Goal: Transaction & Acquisition: Book appointment/travel/reservation

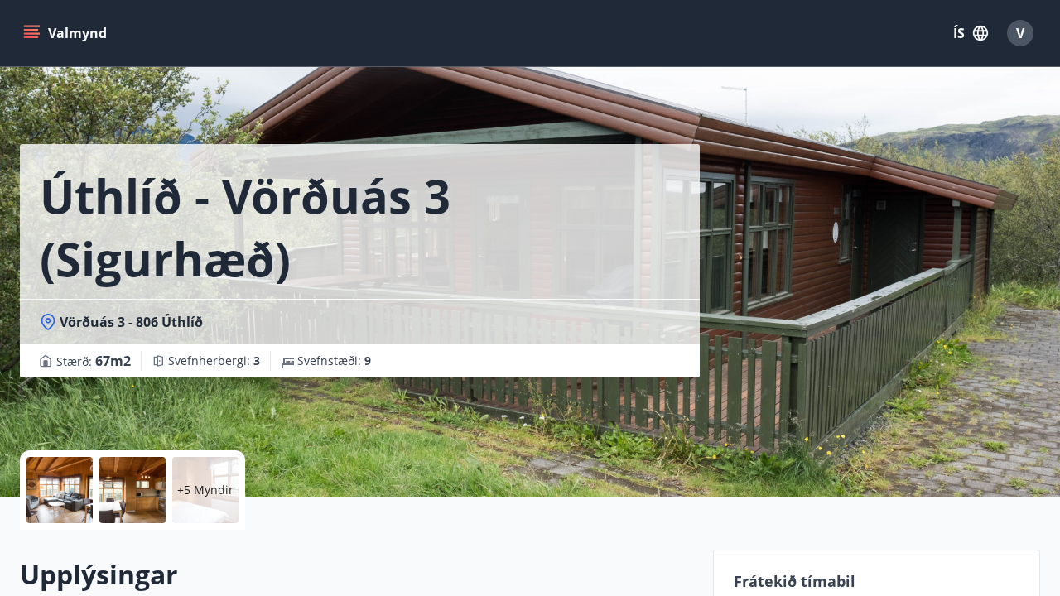
click at [1023, 37] on span "V" at bounding box center [1020, 33] width 8 height 18
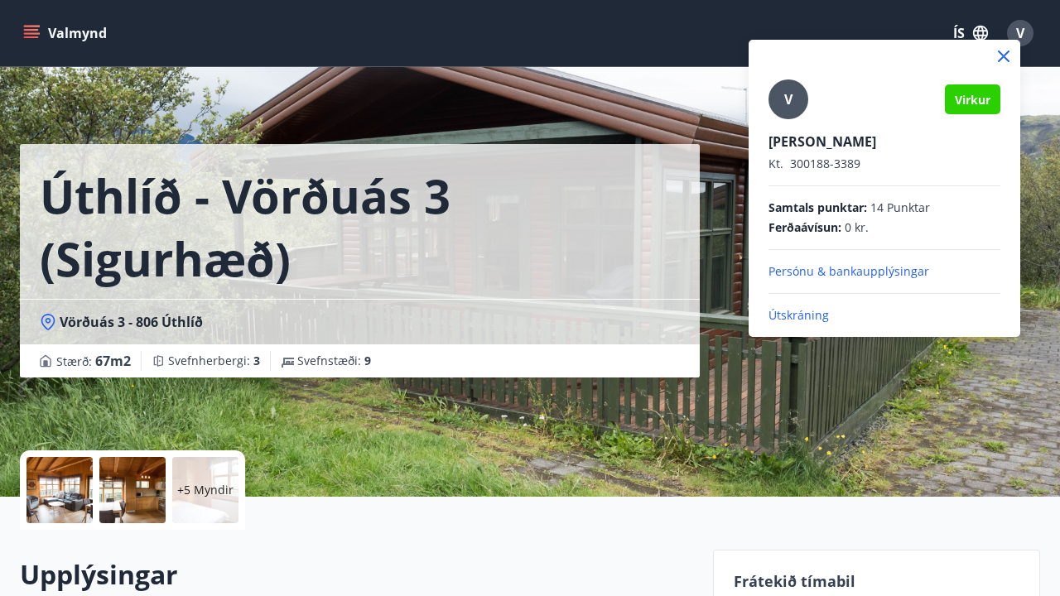
drag, startPoint x: 571, startPoint y: 108, endPoint x: 412, endPoint y: 71, distance: 164.1
click at [533, 98] on div at bounding box center [530, 298] width 1060 height 596
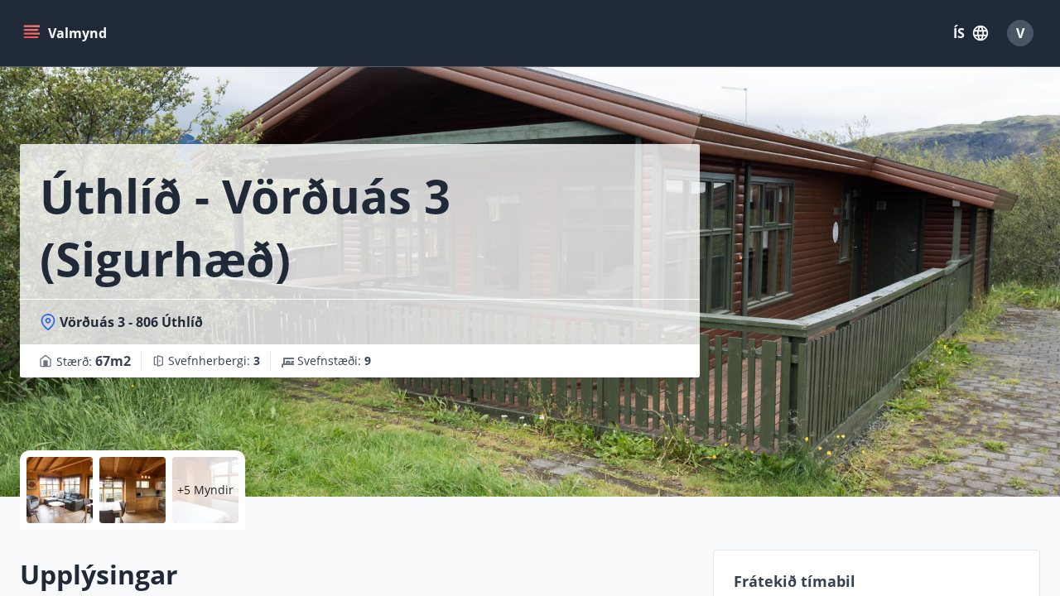
click at [38, 31] on icon "menu" at bounding box center [31, 33] width 17 height 17
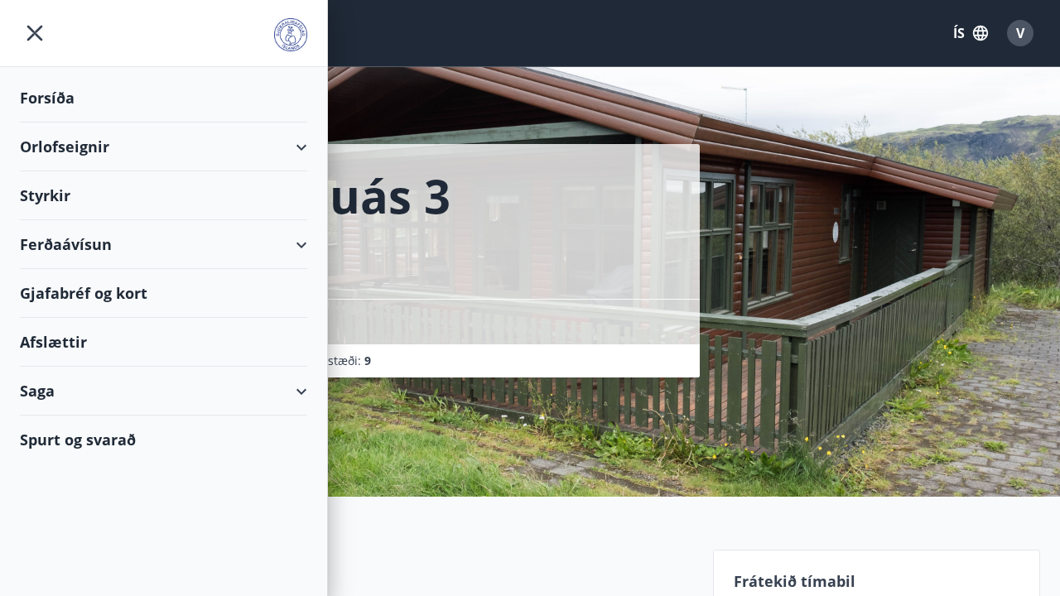
click at [95, 150] on div "Orlofseignir" at bounding box center [163, 147] width 287 height 49
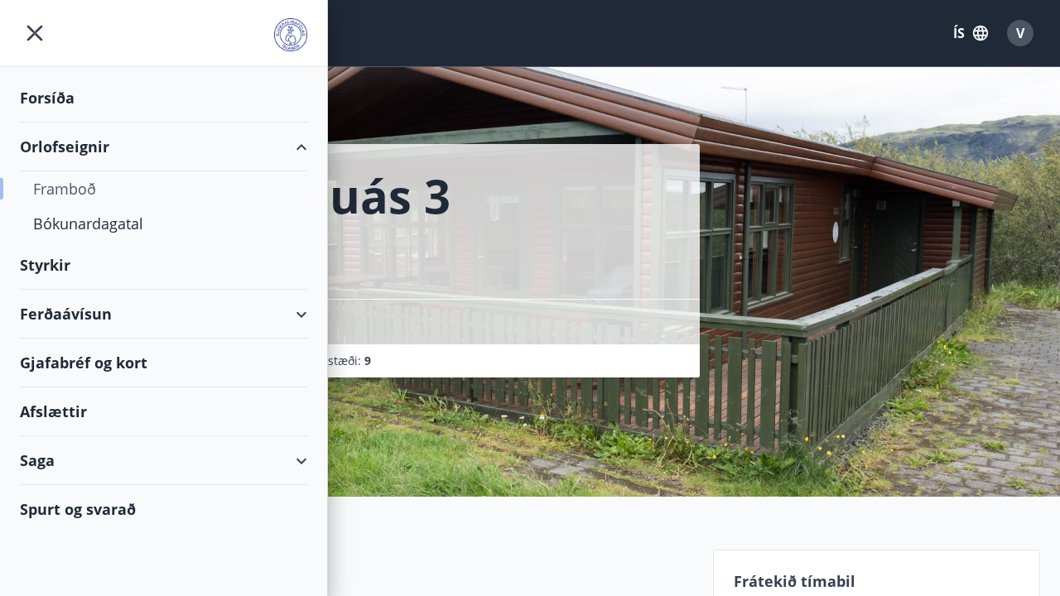
click at [84, 190] on div "Framboð" at bounding box center [163, 188] width 261 height 35
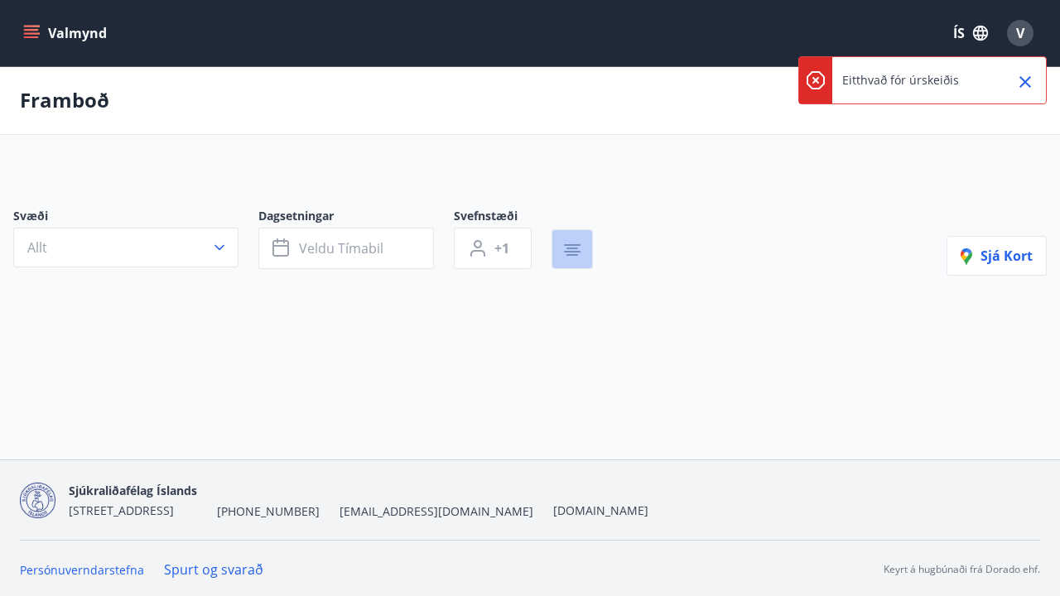
click at [575, 242] on icon "button" at bounding box center [572, 250] width 20 height 20
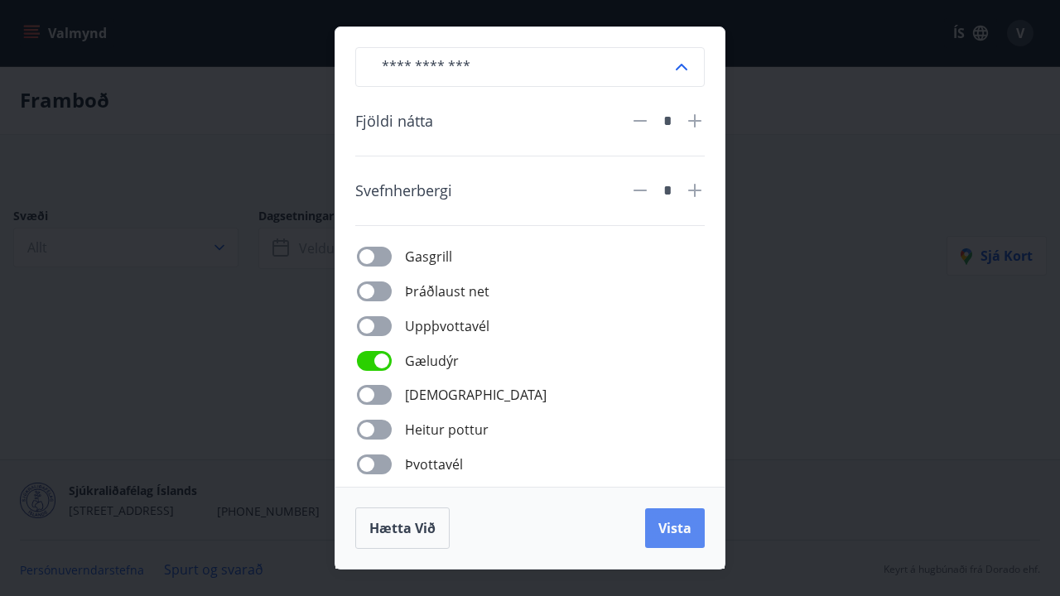
click at [673, 533] on span "Vista" at bounding box center [674, 528] width 33 height 18
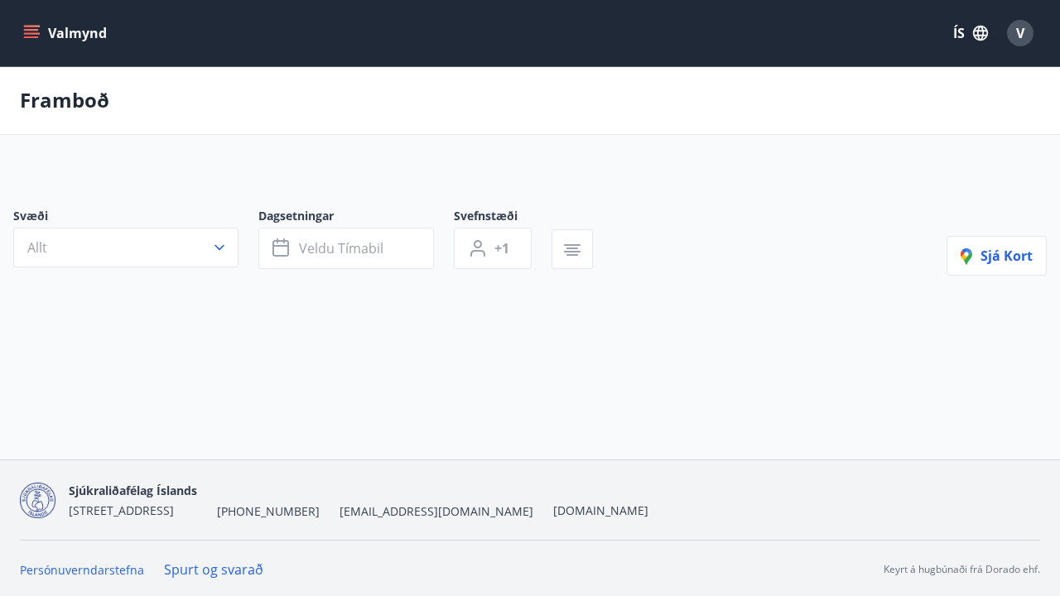
click at [186, 269] on div at bounding box center [313, 272] width 600 height 7
click at [189, 246] on button "Allt" at bounding box center [125, 248] width 225 height 40
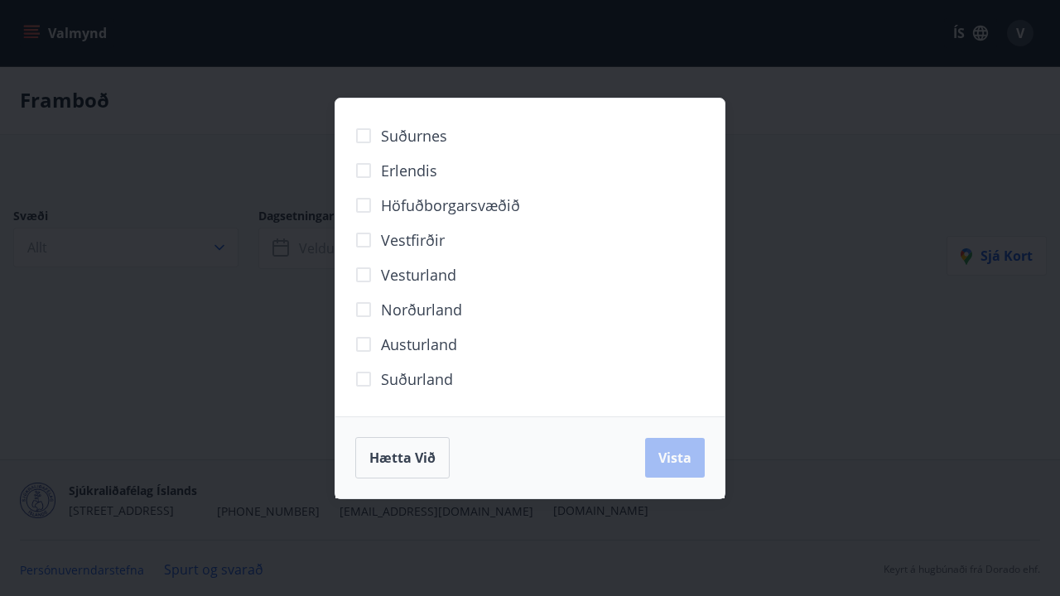
click at [387, 314] on span "Norðurland" at bounding box center [421, 310] width 81 height 22
click at [697, 463] on button "Vista" at bounding box center [675, 458] width 60 height 40
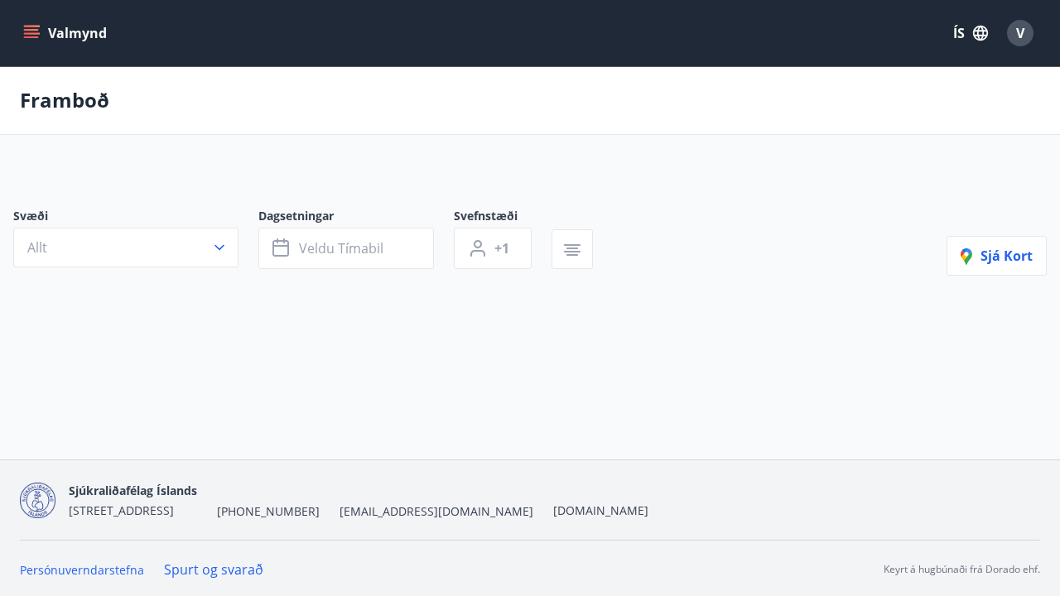
click at [126, 248] on button "Allt" at bounding box center [125, 248] width 225 height 40
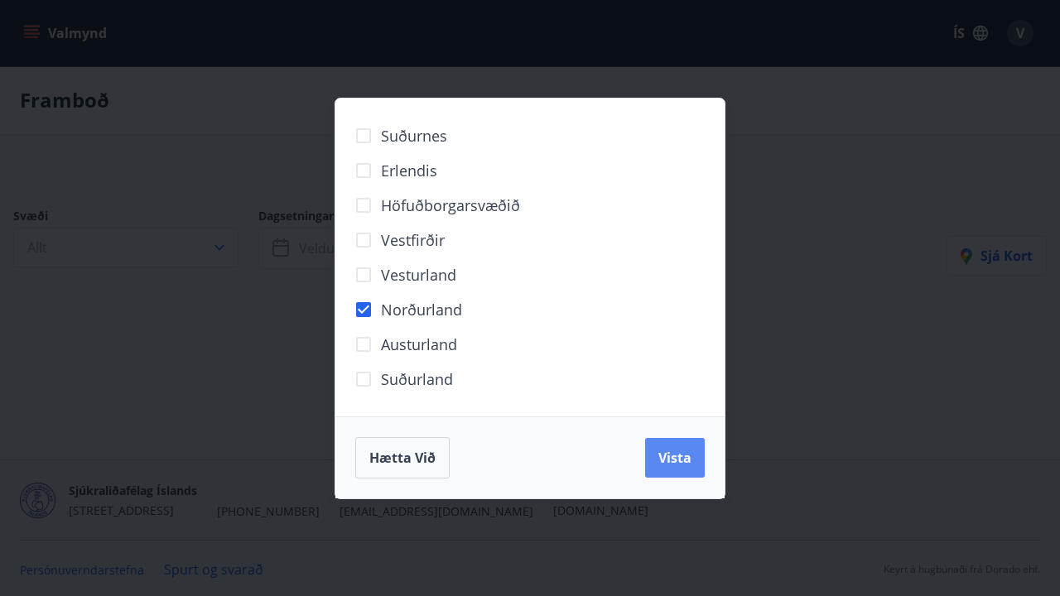
click at [682, 457] on span "Vista" at bounding box center [674, 458] width 33 height 18
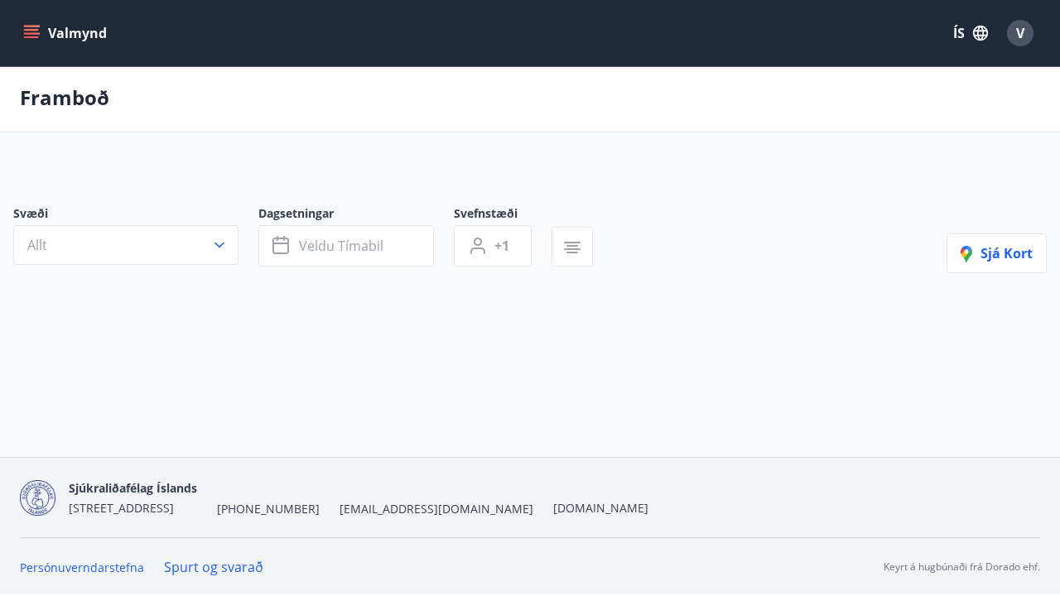
scroll to position [2, 0]
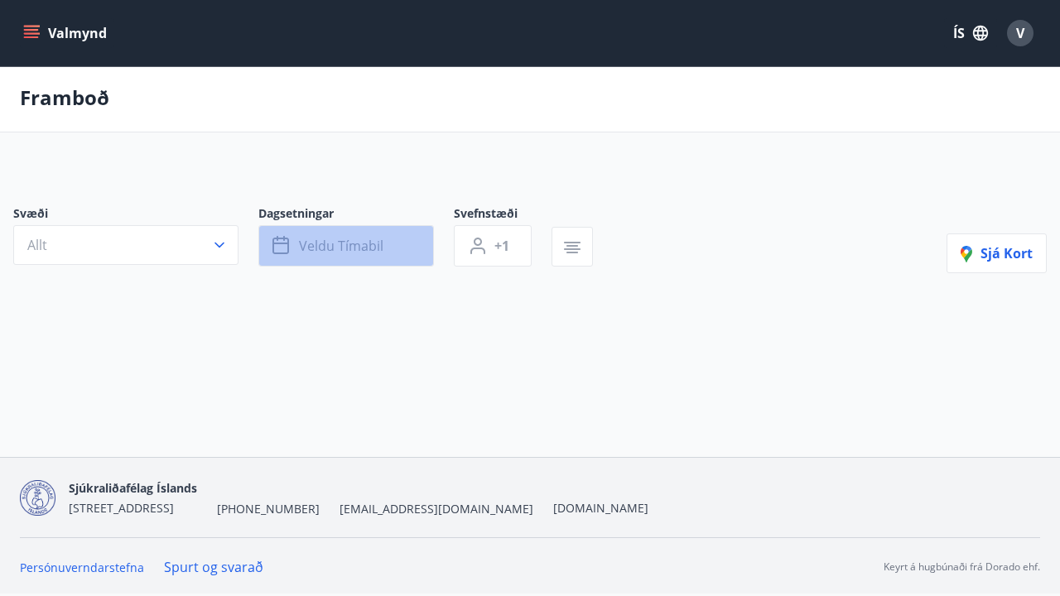
click at [349, 246] on span "Veldu tímabil" at bounding box center [341, 246] width 84 height 18
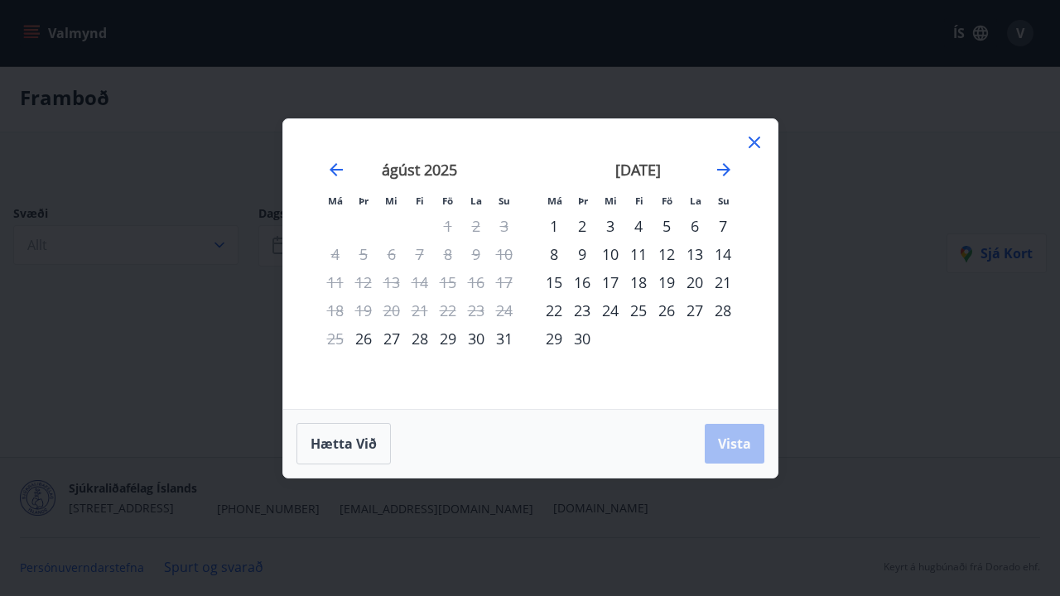
click at [658, 268] on div "12" at bounding box center [667, 254] width 28 height 28
click at [693, 253] on div "13" at bounding box center [695, 254] width 28 height 28
click at [714, 248] on div "14" at bounding box center [723, 254] width 28 height 28
click at [750, 140] on icon at bounding box center [755, 143] width 20 height 20
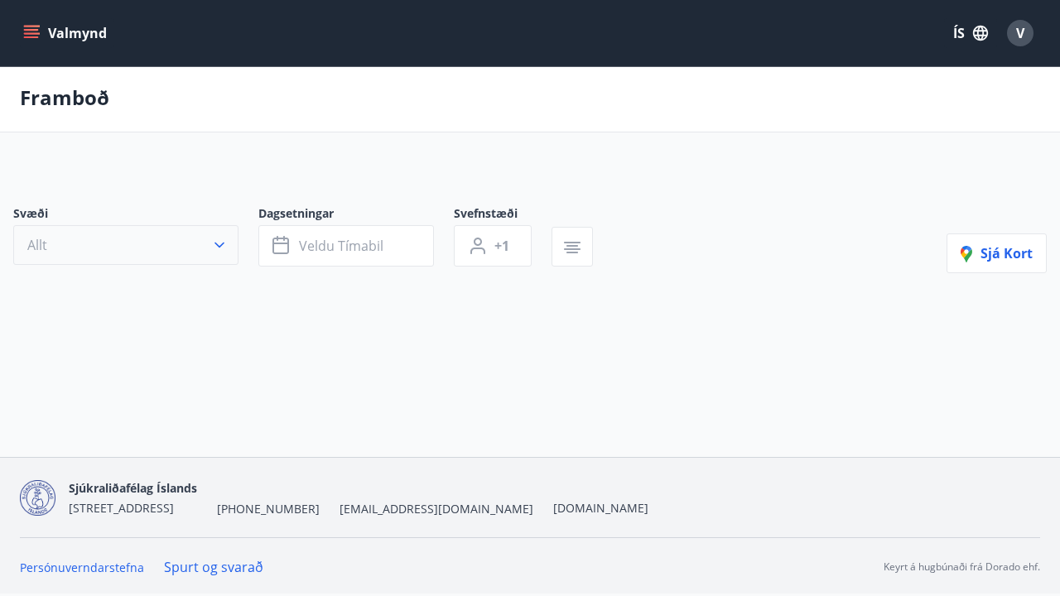
click at [210, 250] on button "Allt" at bounding box center [125, 245] width 225 height 40
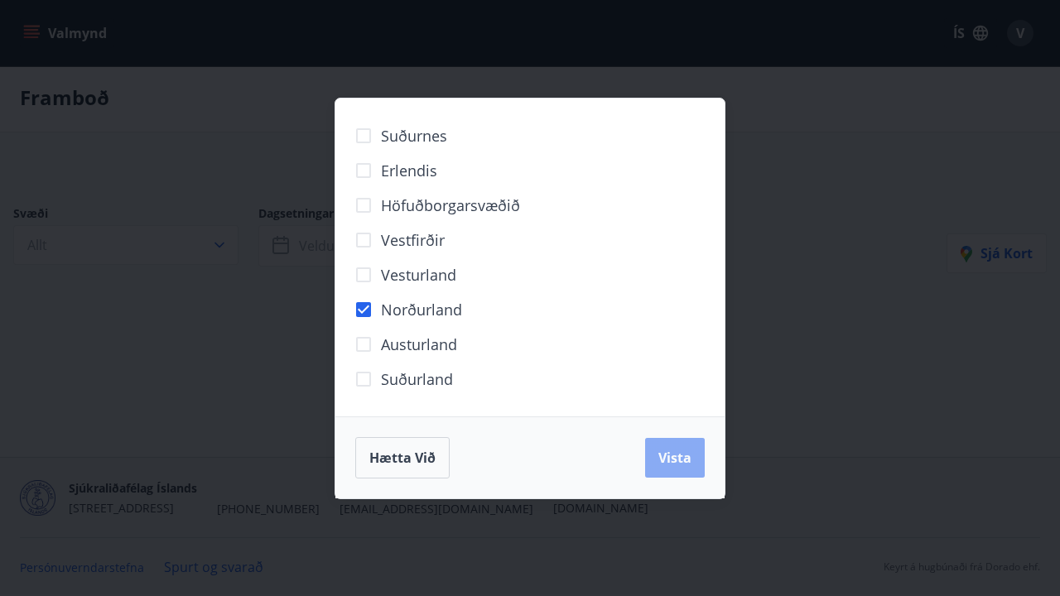
click at [687, 464] on span "Vista" at bounding box center [674, 458] width 33 height 18
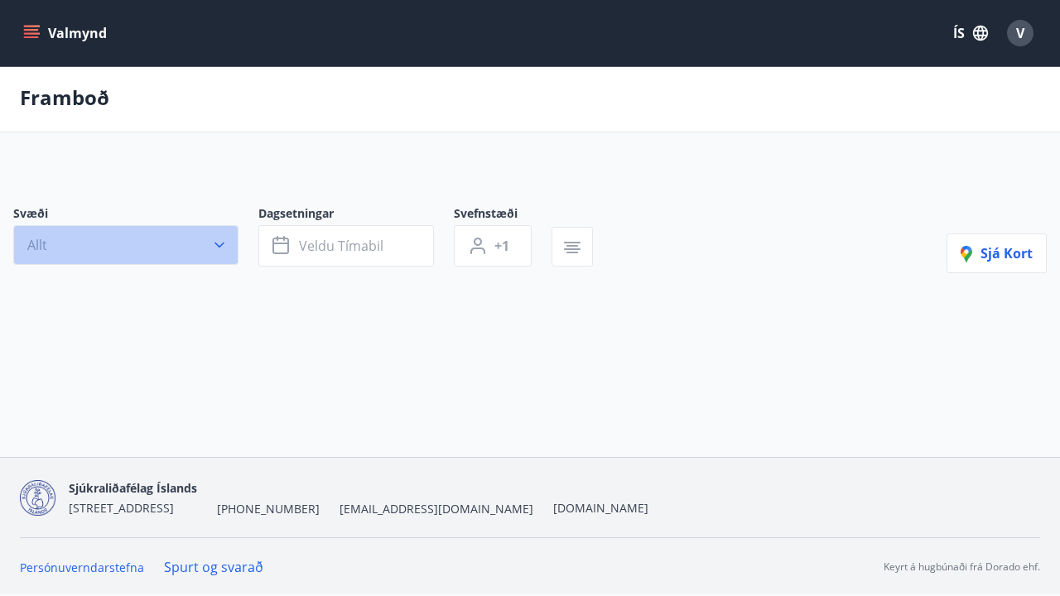
click at [203, 251] on button "Allt" at bounding box center [125, 245] width 225 height 40
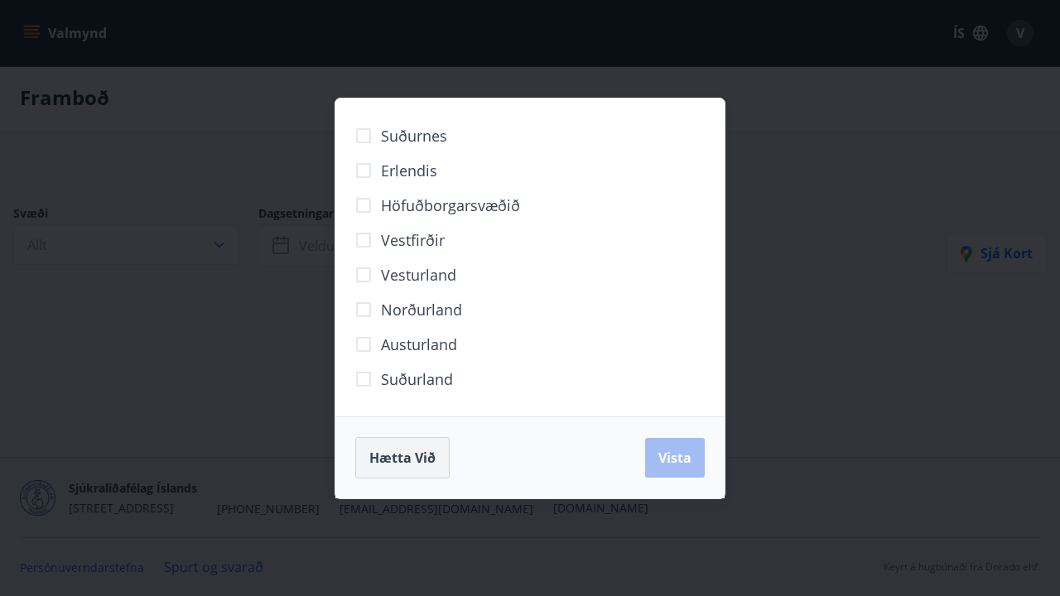
click at [413, 465] on span "Hætta við" at bounding box center [402, 458] width 66 height 18
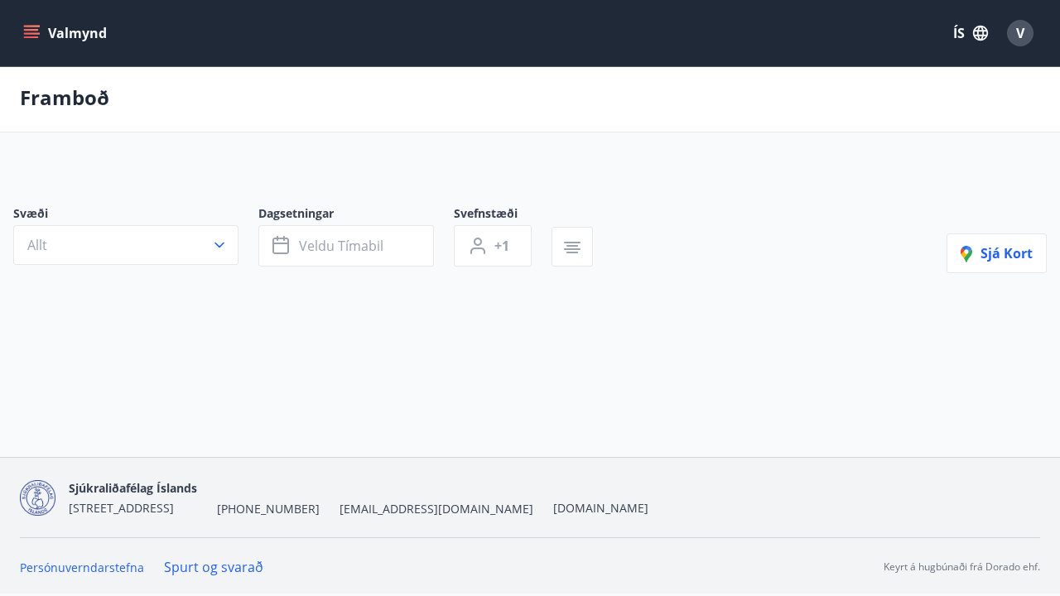
click at [69, 38] on button "Valmynd" at bounding box center [67, 33] width 94 height 30
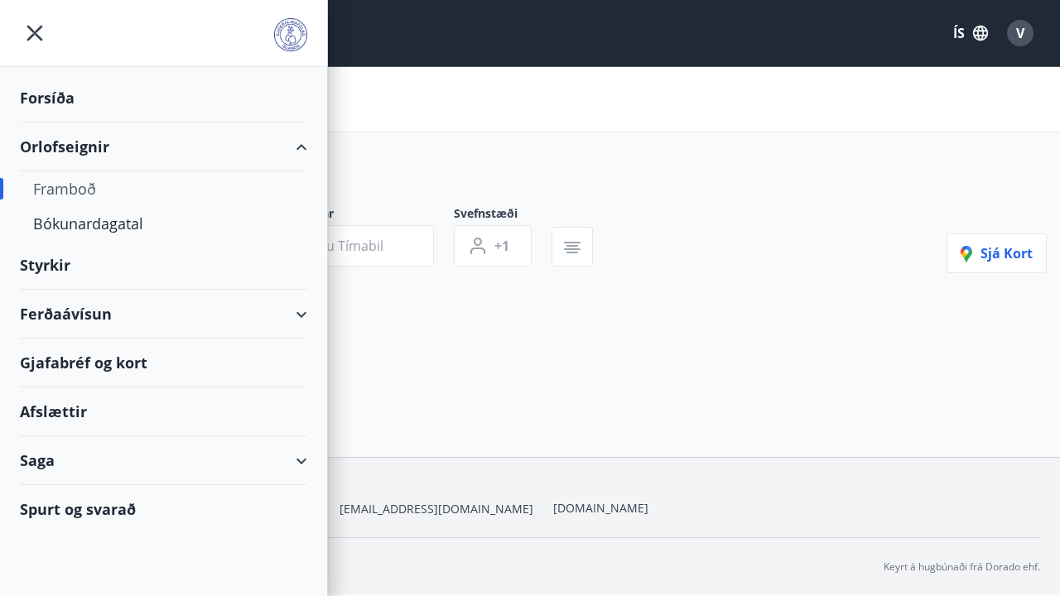
click at [89, 192] on div "Framboð" at bounding box center [163, 188] width 261 height 35
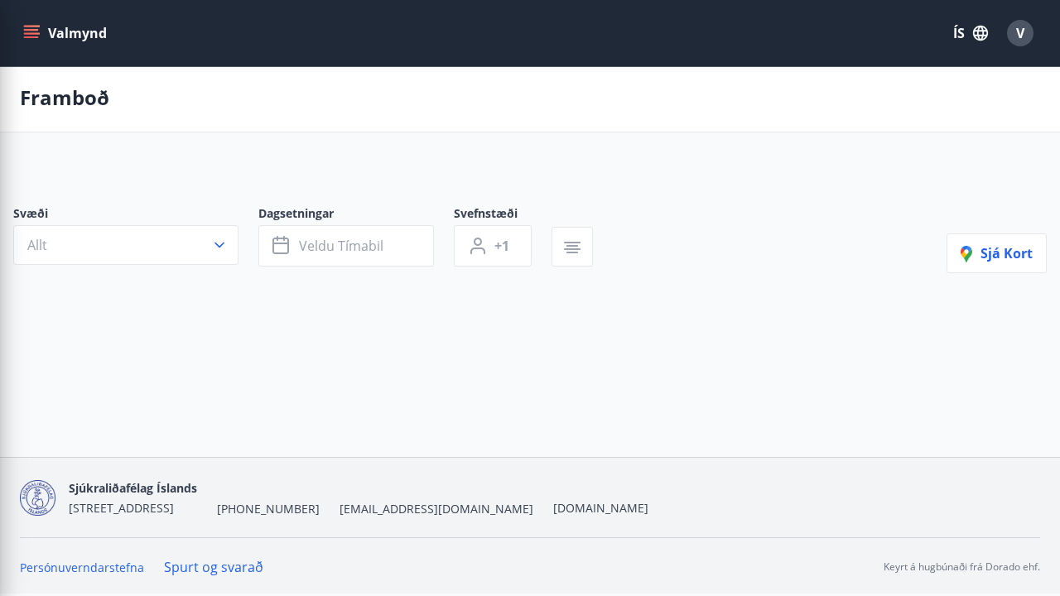
click at [487, 176] on div "Svæði Allt Dagsetningar Veldu tímabil Svefnstæði +1 Sjá kort" at bounding box center [530, 266] width 1060 height 200
click at [1016, 36] on span "V" at bounding box center [1020, 33] width 8 height 18
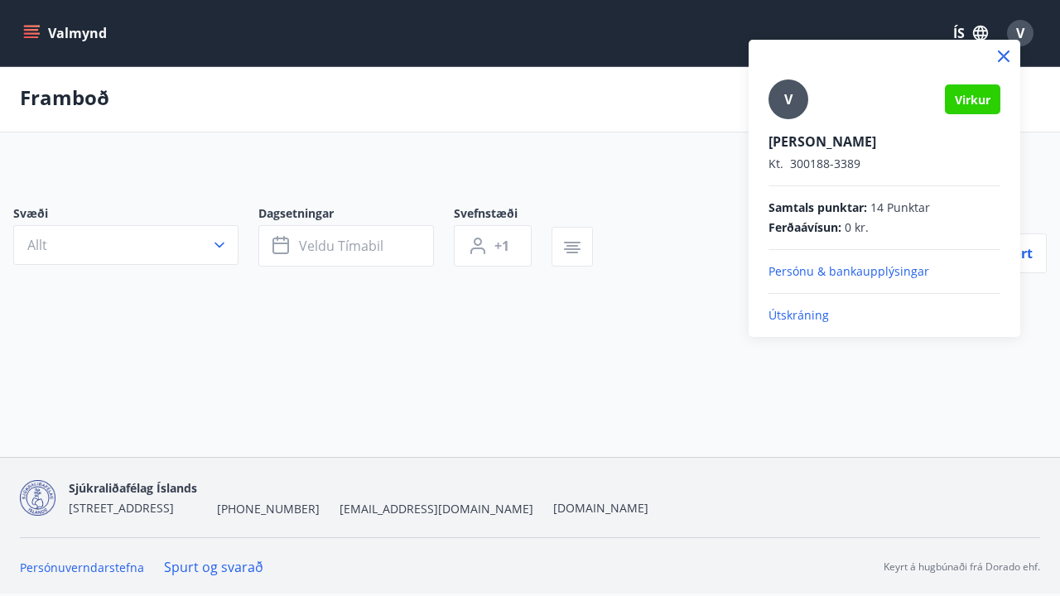
click at [799, 318] on p "Útskráning" at bounding box center [885, 315] width 232 height 17
click at [798, 316] on p "Útskráning" at bounding box center [885, 315] width 232 height 17
click at [798, 315] on p "Útskráning" at bounding box center [885, 315] width 232 height 17
click at [796, 315] on p "Útskráning" at bounding box center [885, 315] width 232 height 17
click at [795, 315] on p "Útskráning" at bounding box center [885, 315] width 232 height 17
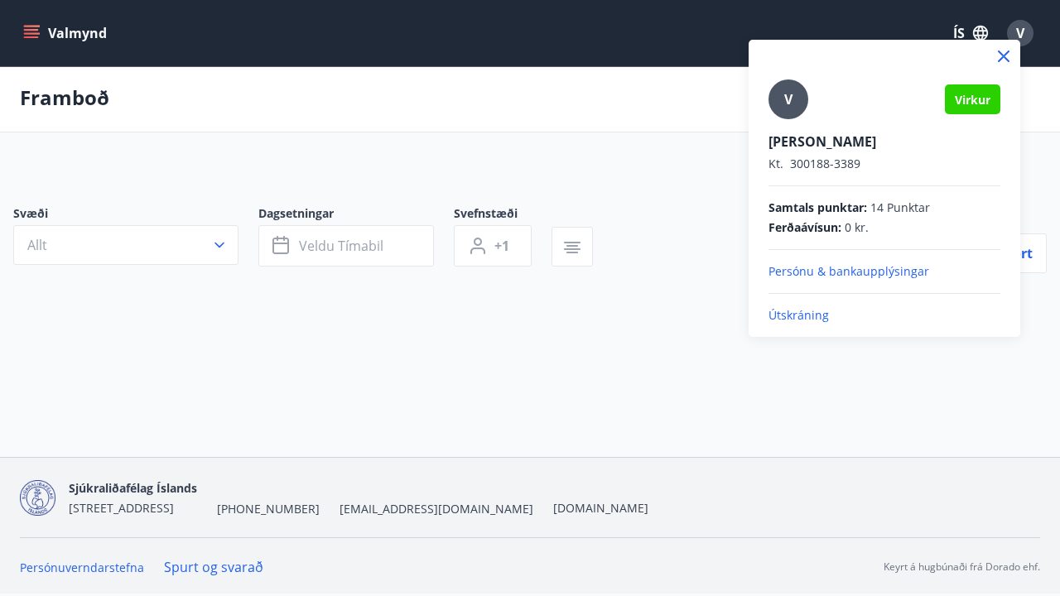
click at [791, 316] on p "Útskráning" at bounding box center [885, 315] width 232 height 17
click at [790, 316] on p "Útskráning" at bounding box center [885, 315] width 232 height 17
click at [791, 316] on p "Útskráning" at bounding box center [885, 315] width 232 height 17
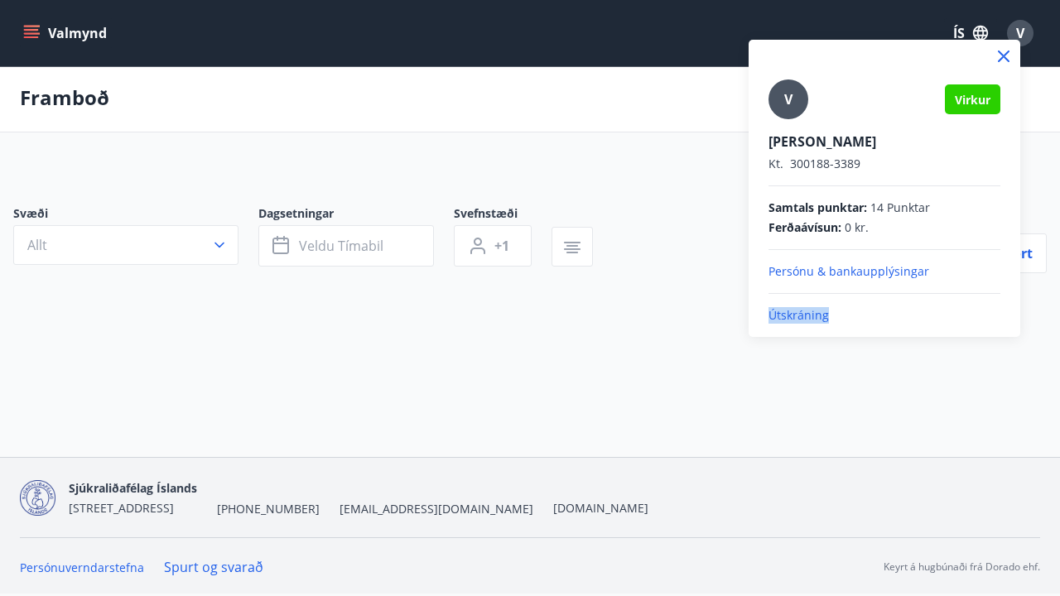
click at [789, 316] on p "Útskráning" at bounding box center [885, 315] width 232 height 17
click at [790, 316] on p "Útskráning" at bounding box center [885, 315] width 232 height 17
click at [789, 316] on p "Útskráning" at bounding box center [885, 315] width 232 height 17
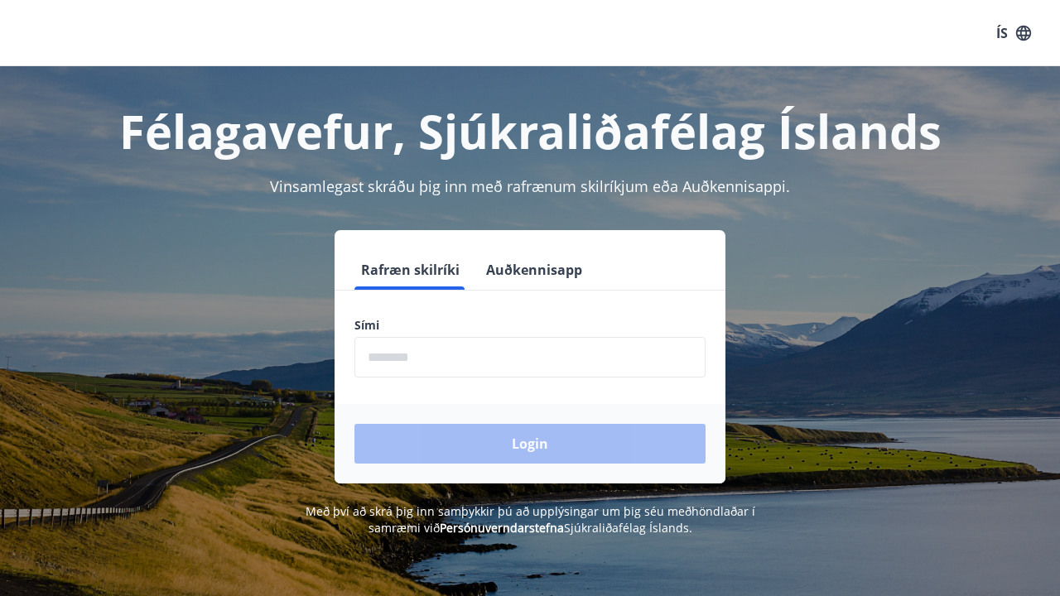
click at [693, 362] on input "phone" at bounding box center [529, 357] width 351 height 41
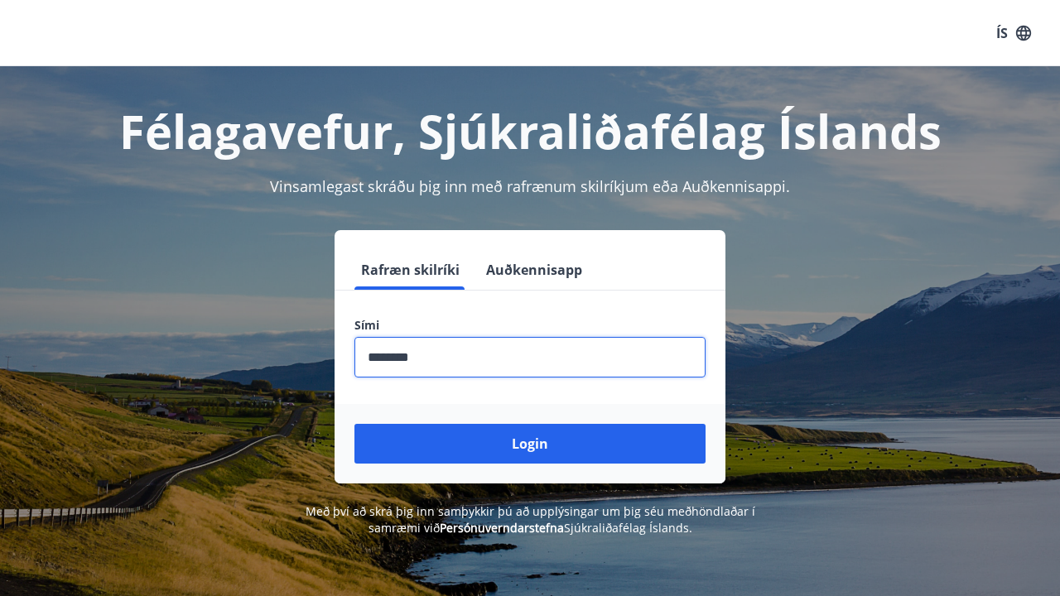
type input "********"
click at [530, 444] on button "Login" at bounding box center [529, 444] width 351 height 40
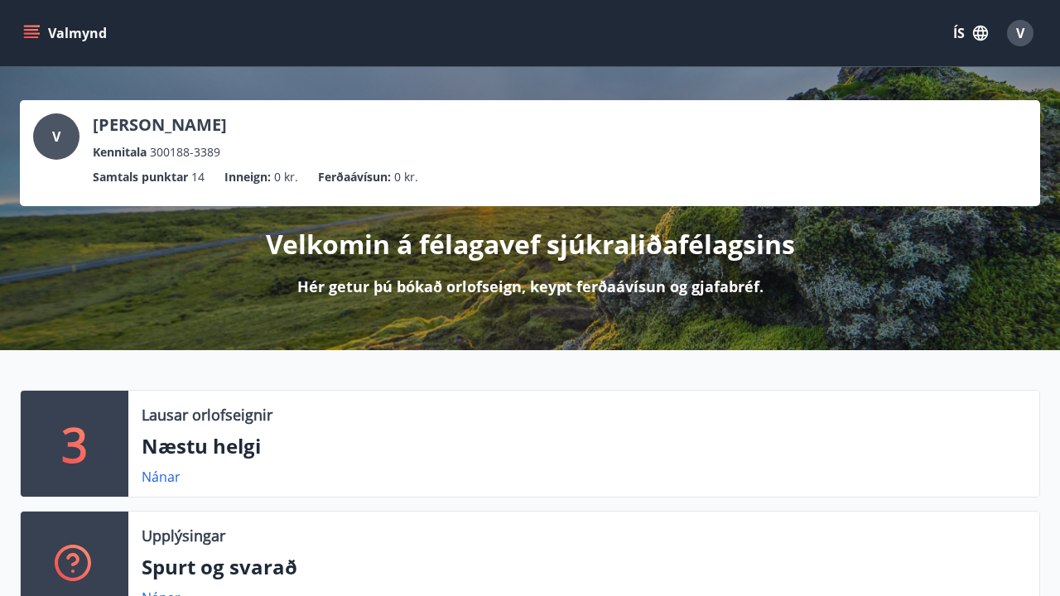
click at [41, 36] on button "Valmynd" at bounding box center [67, 33] width 94 height 30
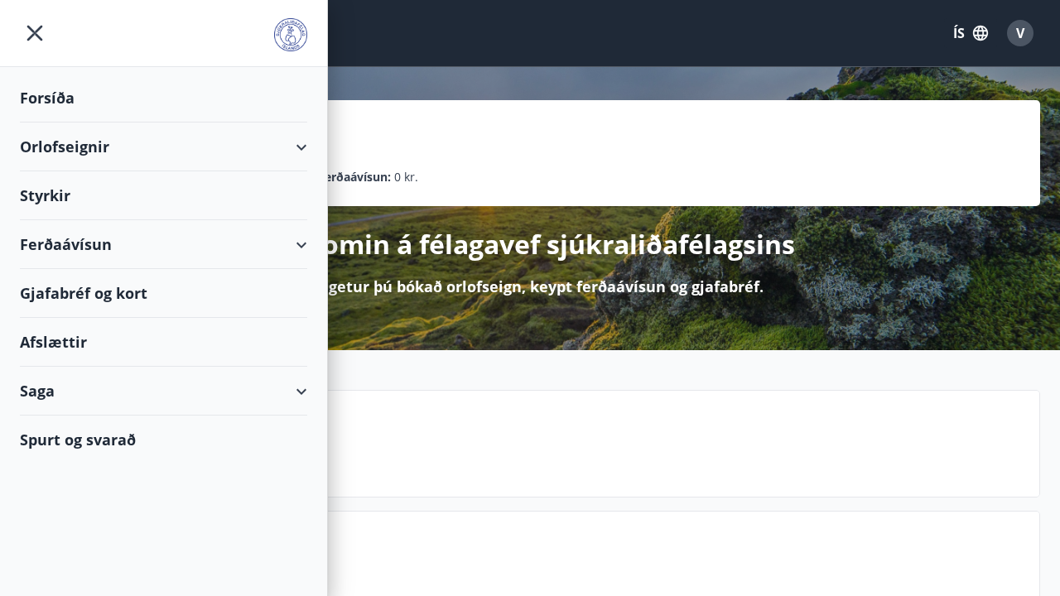
click at [71, 152] on div "Orlofseignir" at bounding box center [163, 147] width 287 height 49
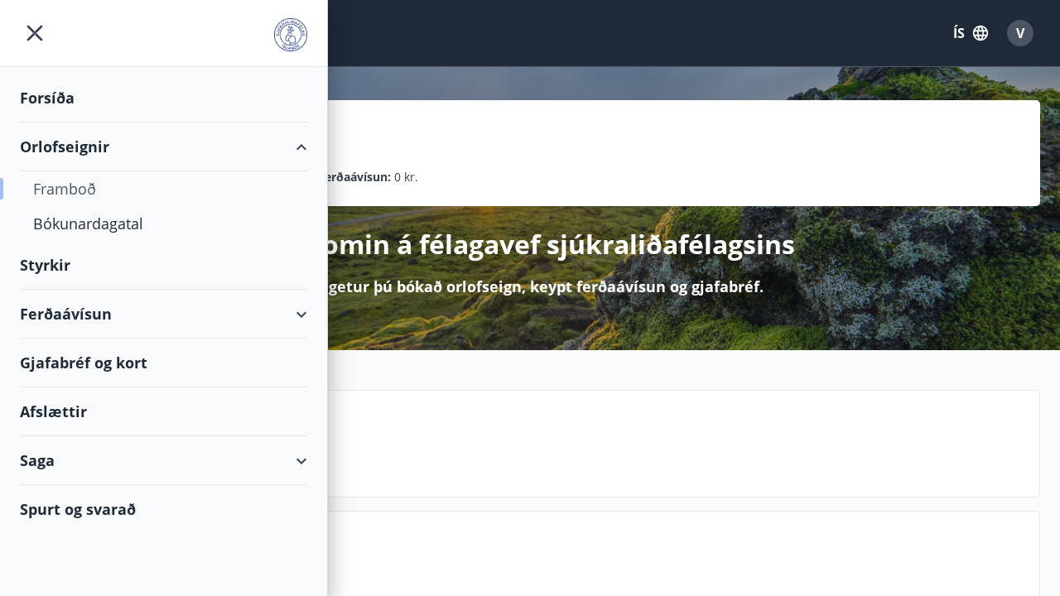
click at [71, 193] on div "Framboð" at bounding box center [163, 188] width 261 height 35
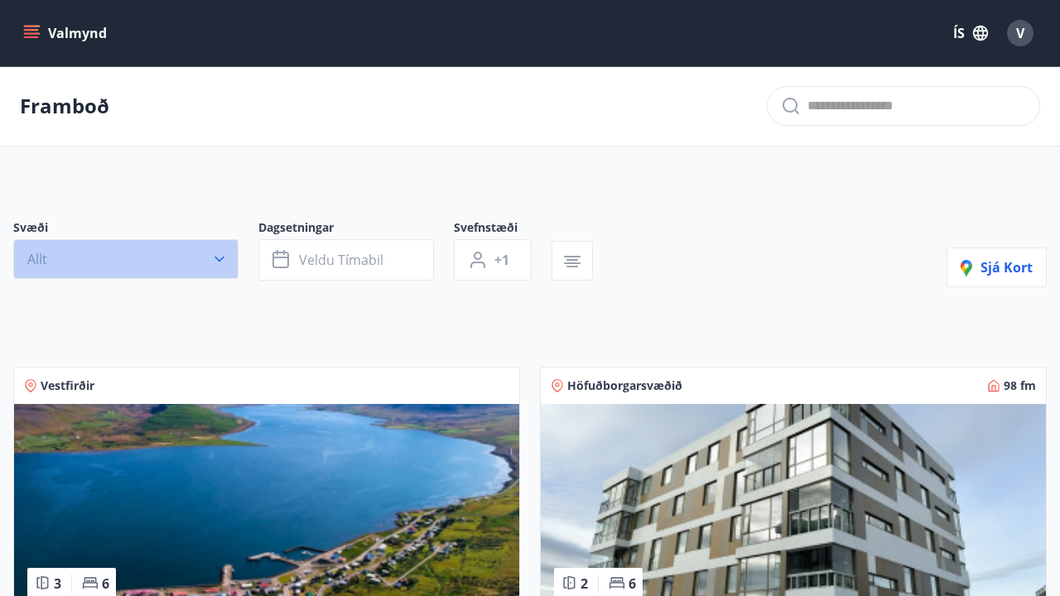
click at [201, 258] on button "Allt" at bounding box center [125, 259] width 225 height 40
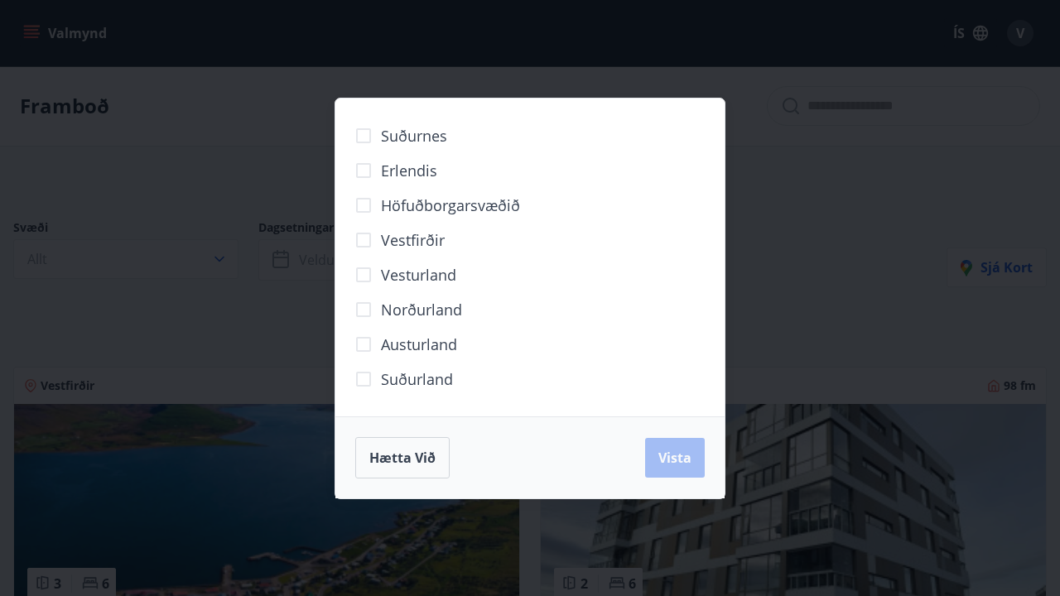
click at [408, 312] on span "Norðurland" at bounding box center [421, 310] width 81 height 22
click at [671, 470] on button "Vista" at bounding box center [675, 458] width 60 height 40
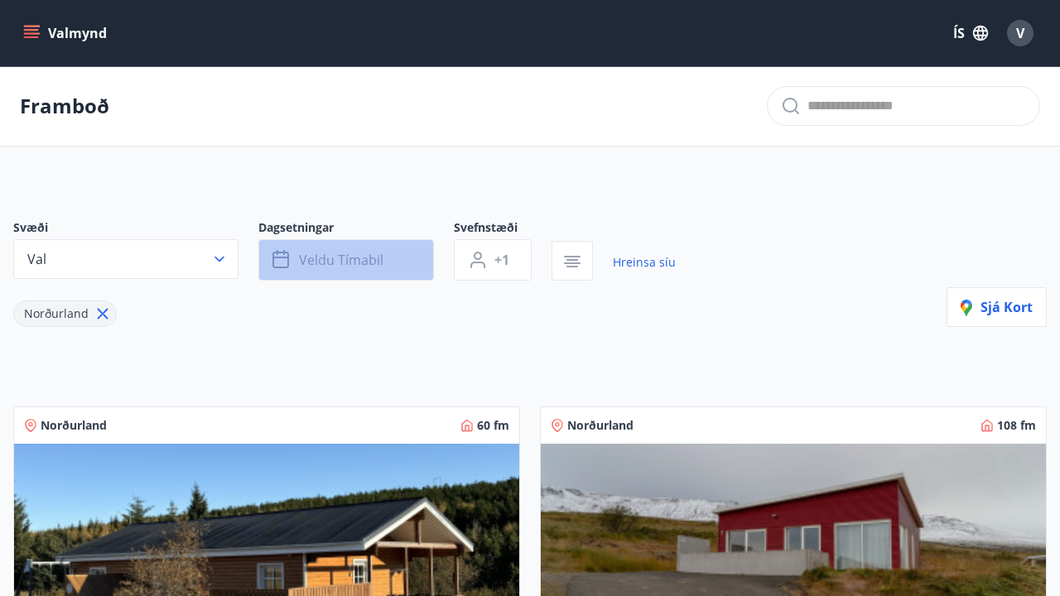
click at [337, 261] on span "Veldu tímabil" at bounding box center [341, 260] width 84 height 18
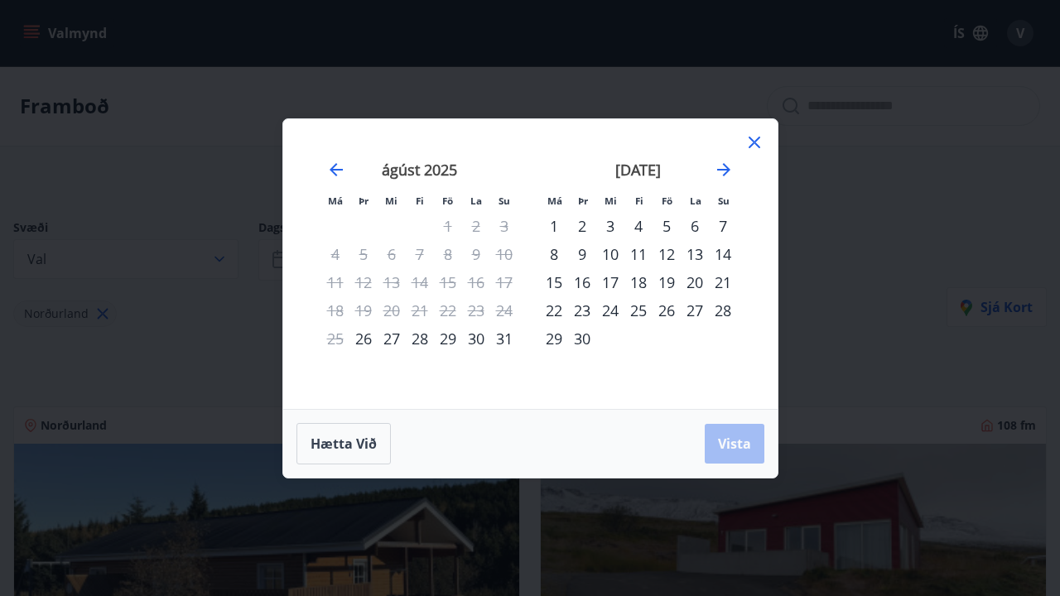
click at [754, 142] on icon at bounding box center [754, 142] width 2 height 2
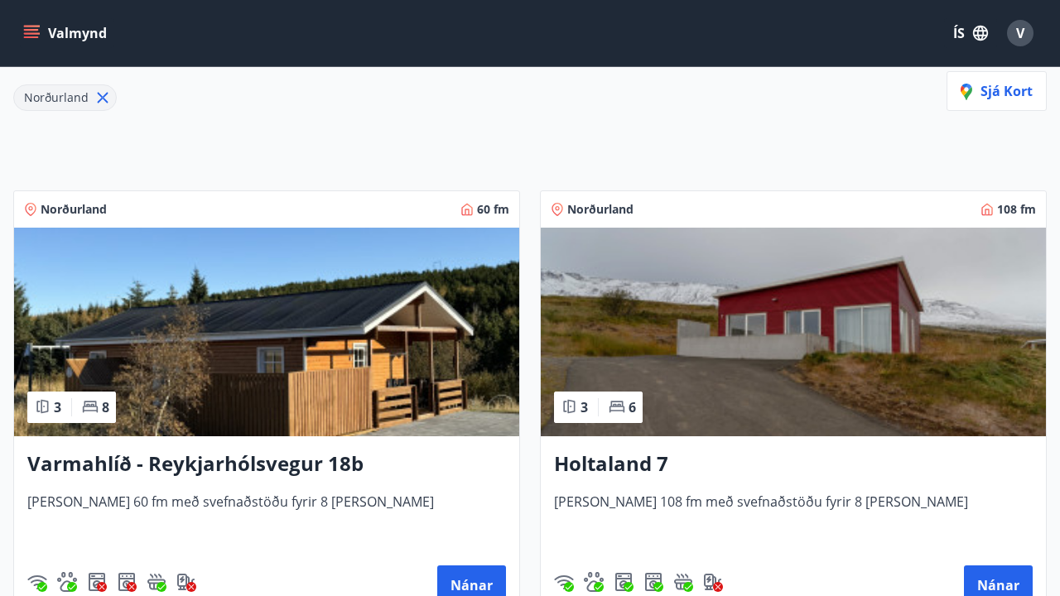
scroll to position [221, 0]
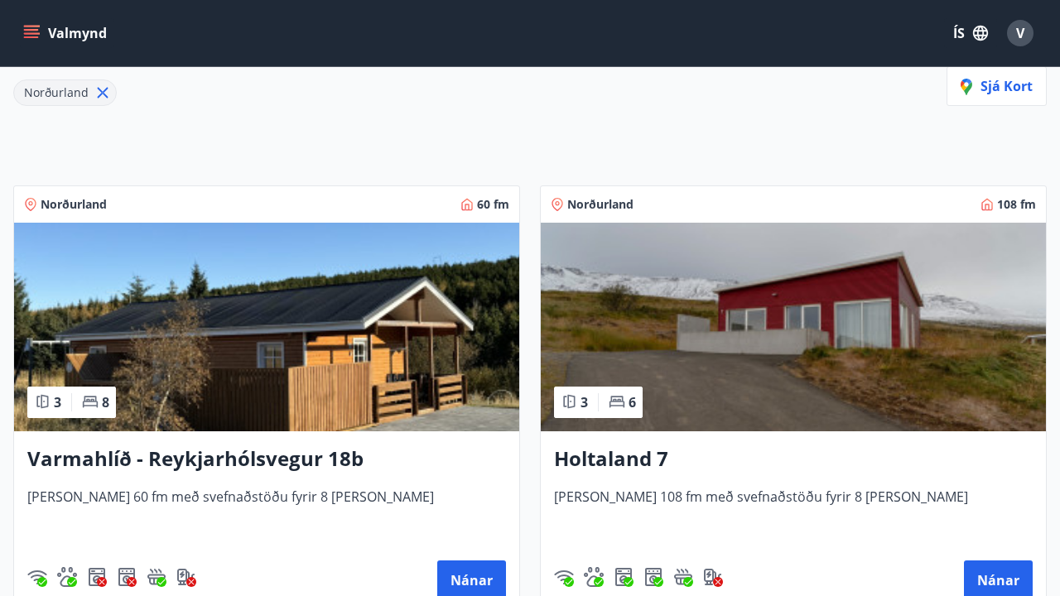
click at [730, 335] on img at bounding box center [793, 327] width 505 height 209
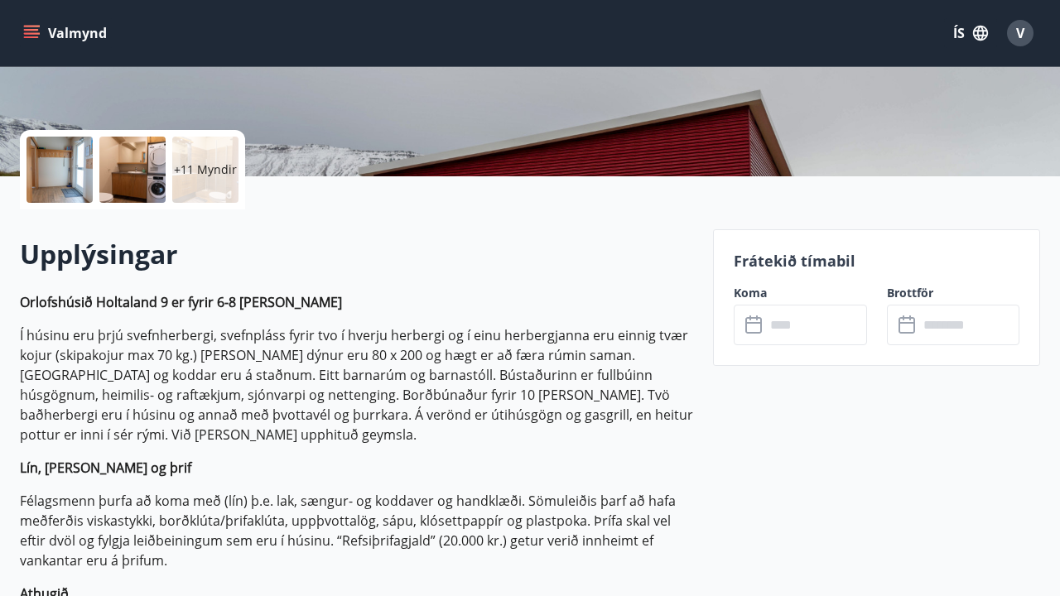
scroll to position [322, 0]
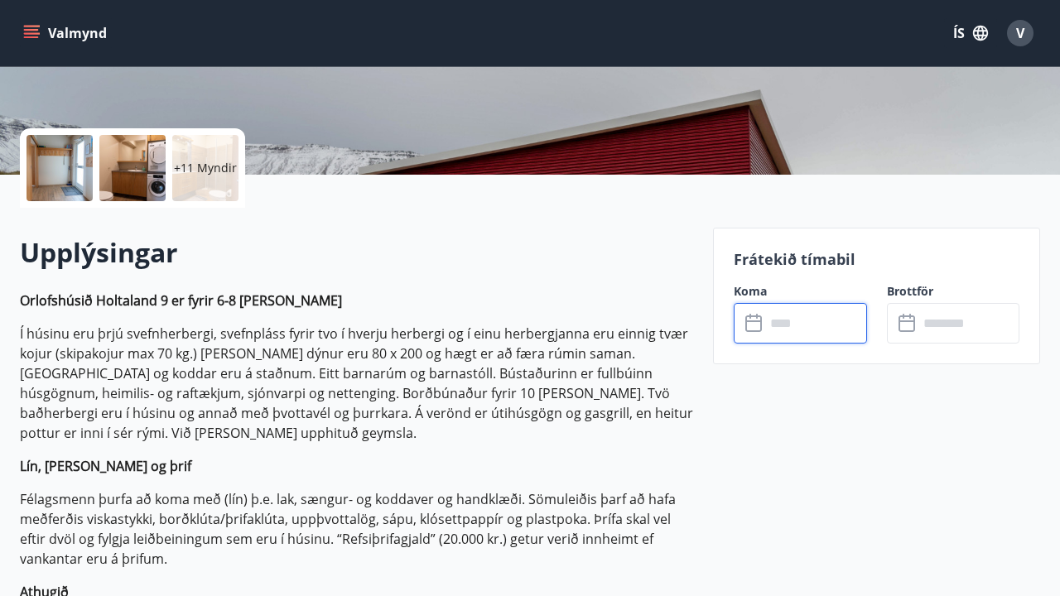
click at [816, 335] on input "text" at bounding box center [815, 323] width 101 height 41
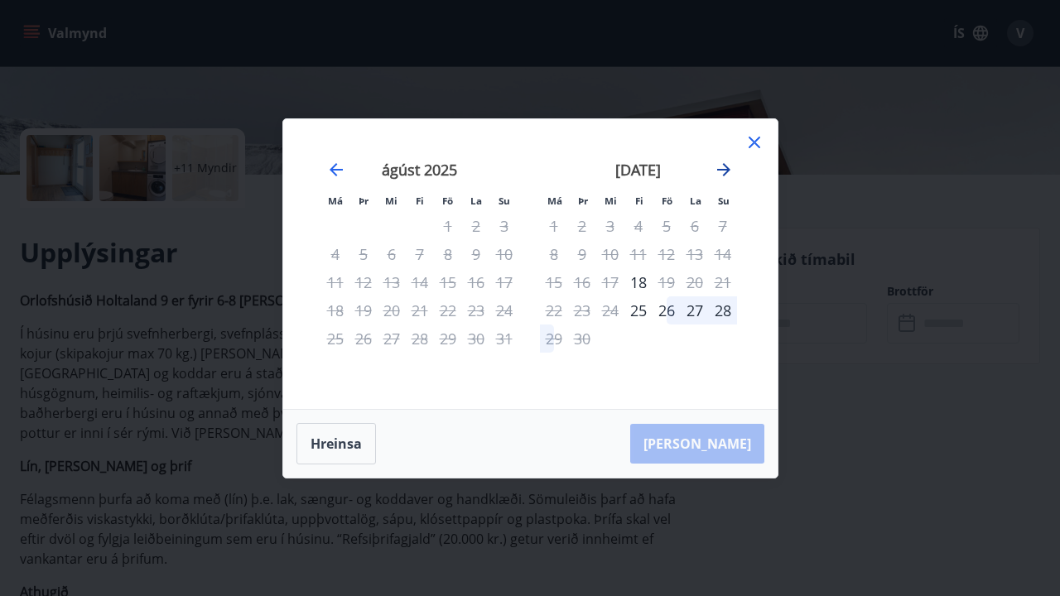
click at [718, 169] on icon "Move forward to switch to the next month." at bounding box center [723, 169] width 13 height 13
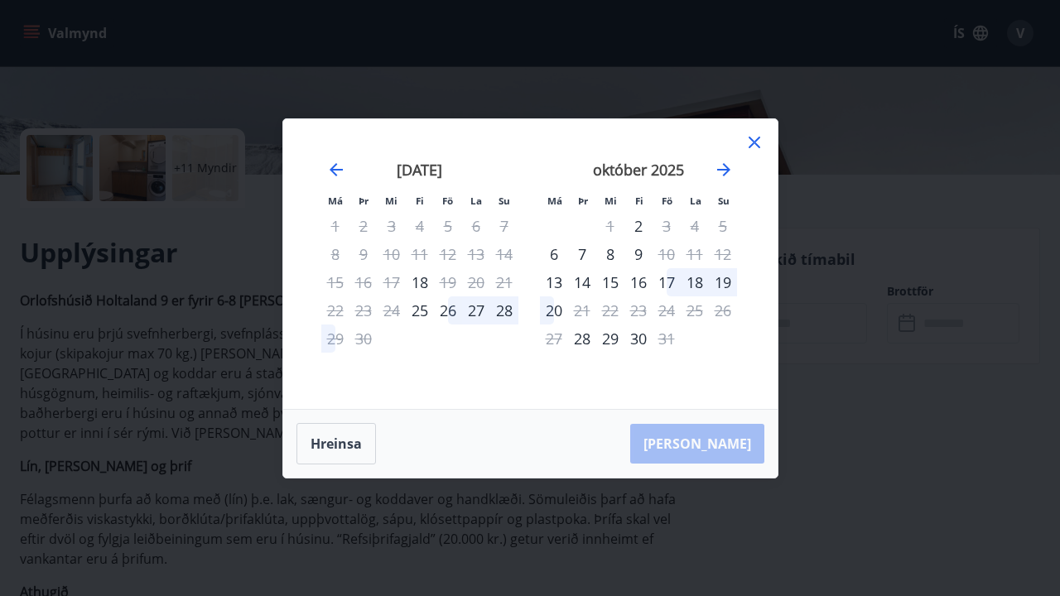
click at [667, 282] on div "17" at bounding box center [667, 282] width 28 height 28
click at [559, 314] on div "20" at bounding box center [554, 310] width 28 height 28
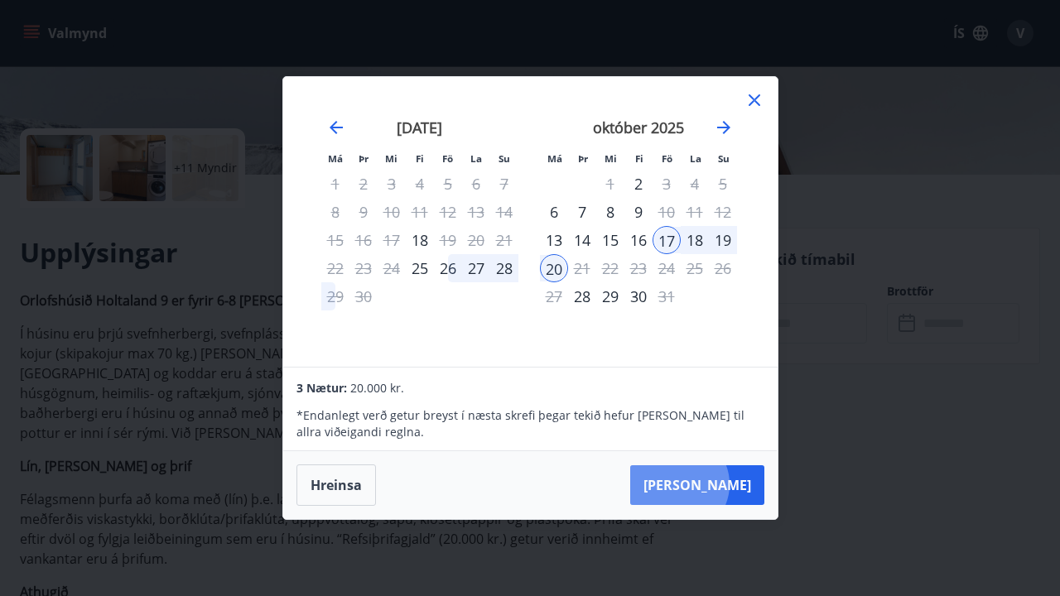
click at [730, 485] on button "Taka Frá" at bounding box center [697, 485] width 134 height 40
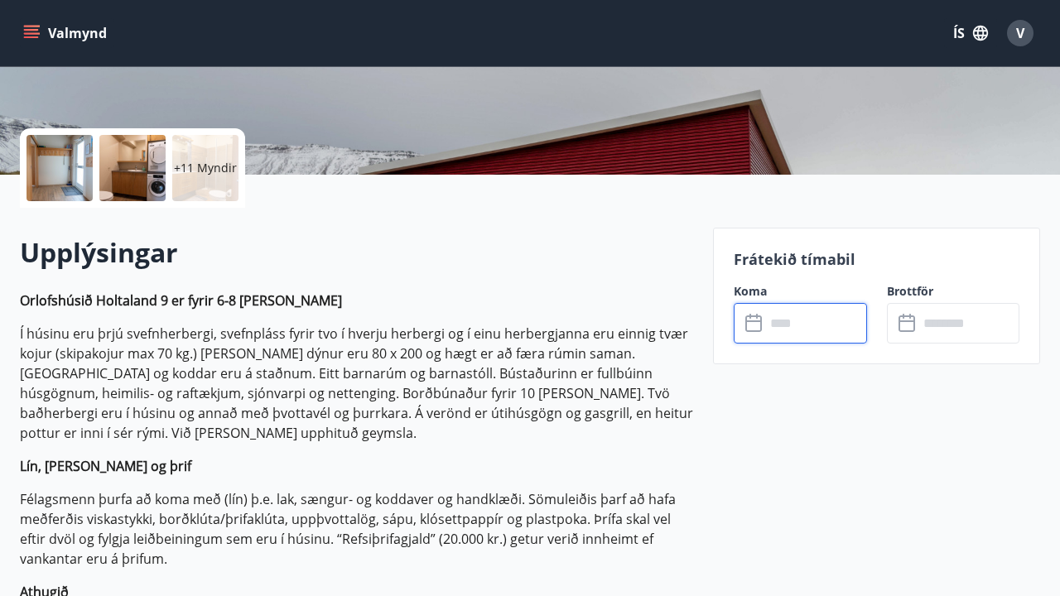
type input "******"
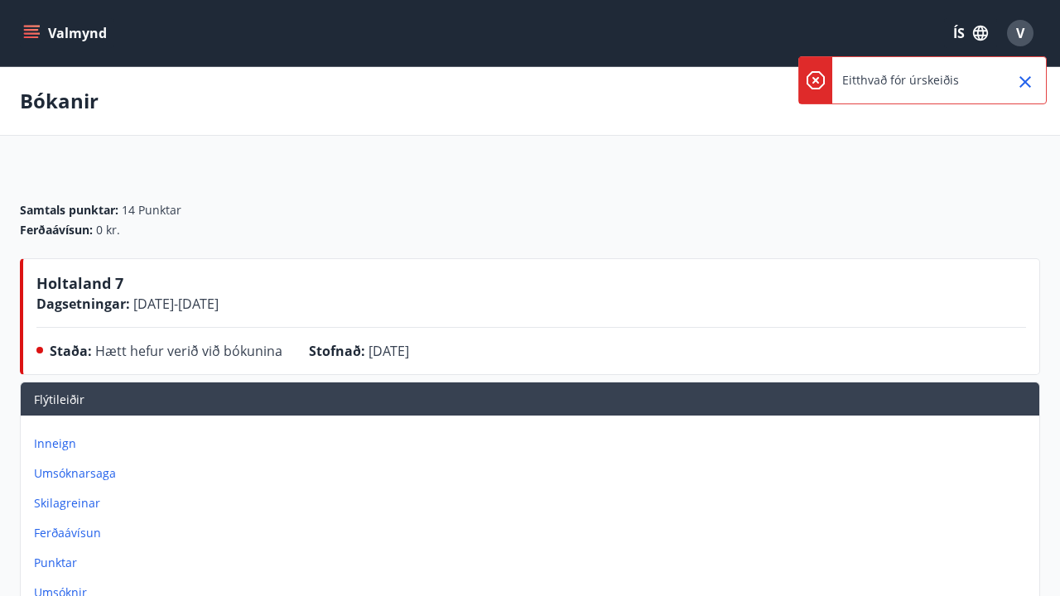
click at [88, 283] on span "Holtaland 7" at bounding box center [79, 283] width 87 height 20
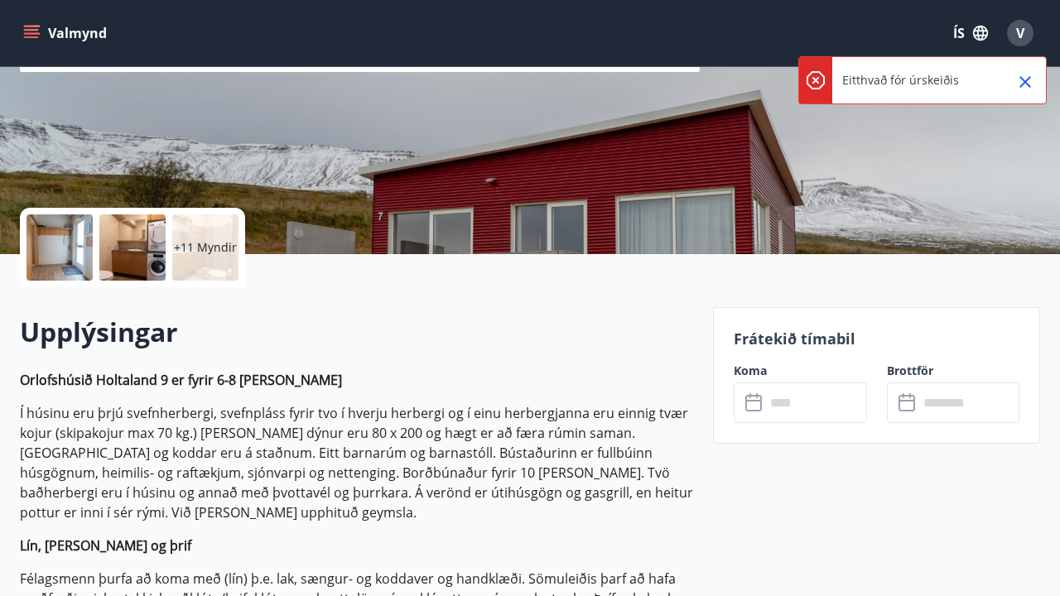
scroll to position [253, 0]
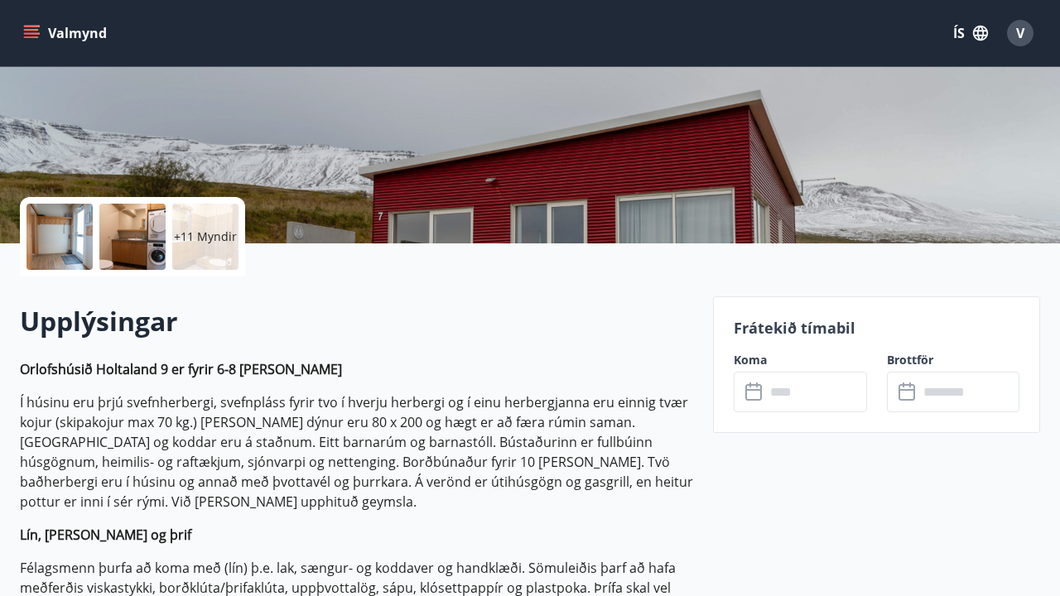
click at [764, 393] on icon at bounding box center [755, 393] width 20 height 20
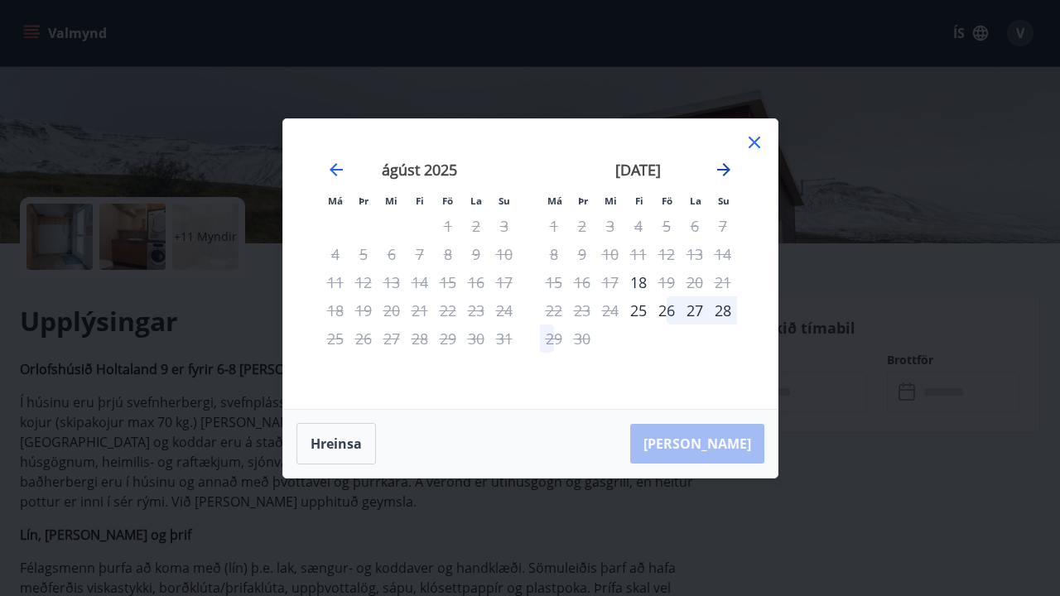
click at [721, 174] on icon "Move forward to switch to the next month." at bounding box center [724, 170] width 20 height 20
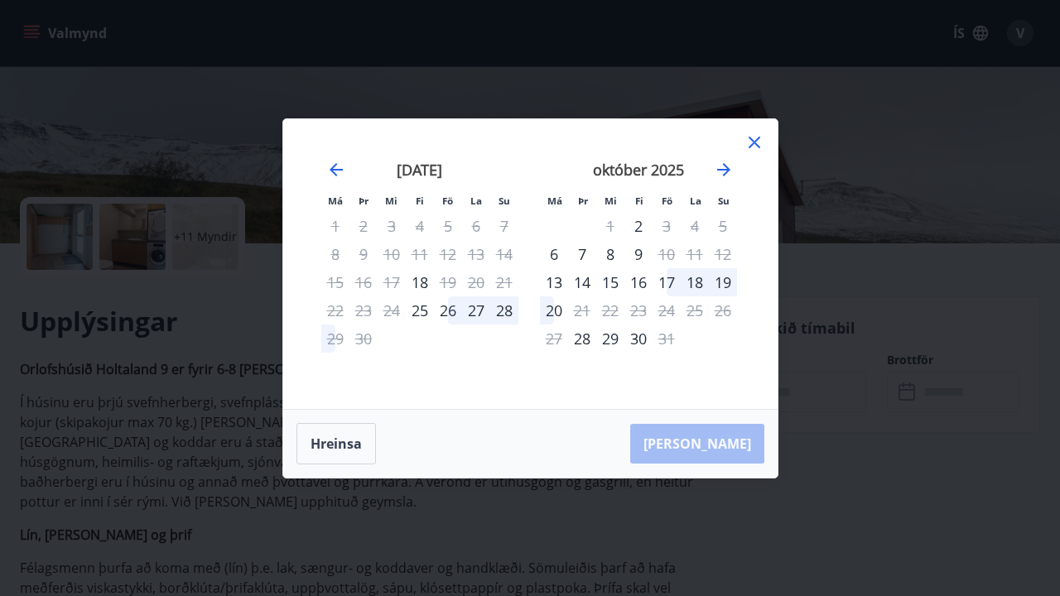
click at [673, 284] on div "17" at bounding box center [667, 282] width 28 height 28
click at [658, 282] on div "17" at bounding box center [667, 282] width 28 height 28
click at [666, 282] on div "17" at bounding box center [667, 282] width 28 height 28
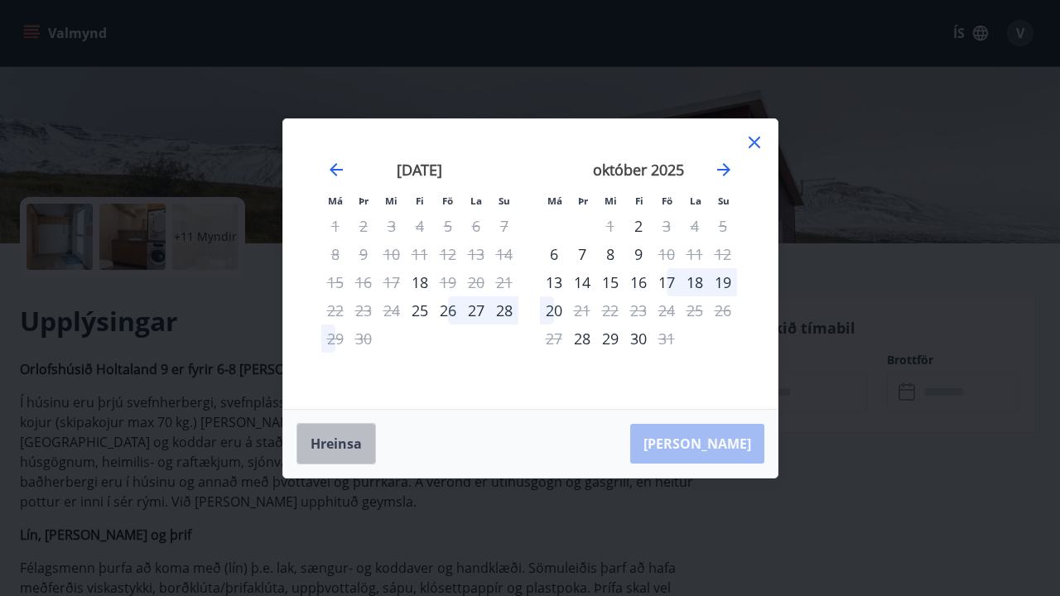
click at [341, 446] on button "Hreinsa" at bounding box center [336, 443] width 80 height 41
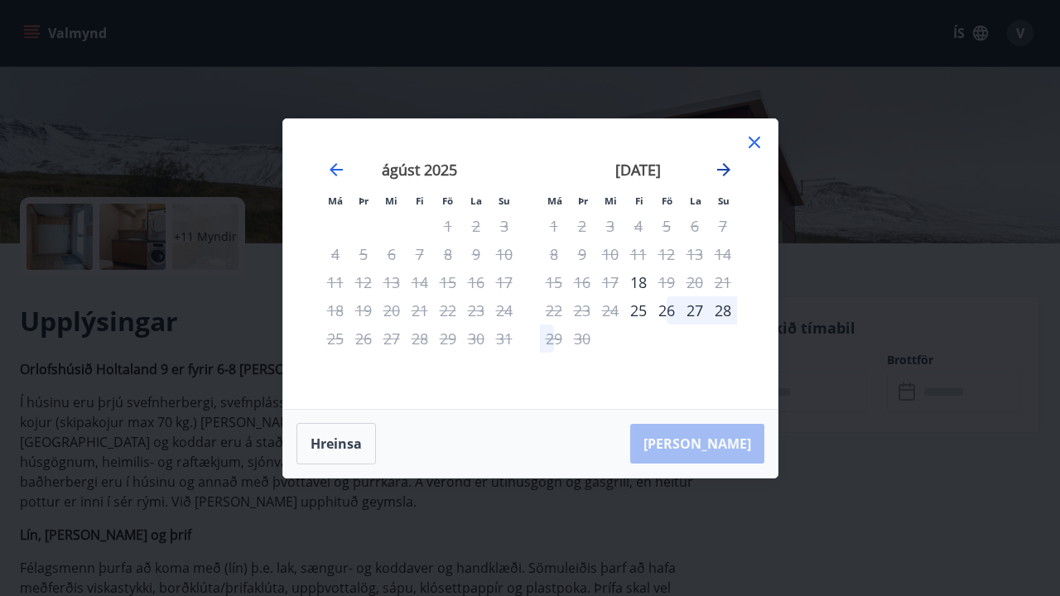
click at [726, 165] on icon "Move forward to switch to the next month." at bounding box center [723, 169] width 13 height 13
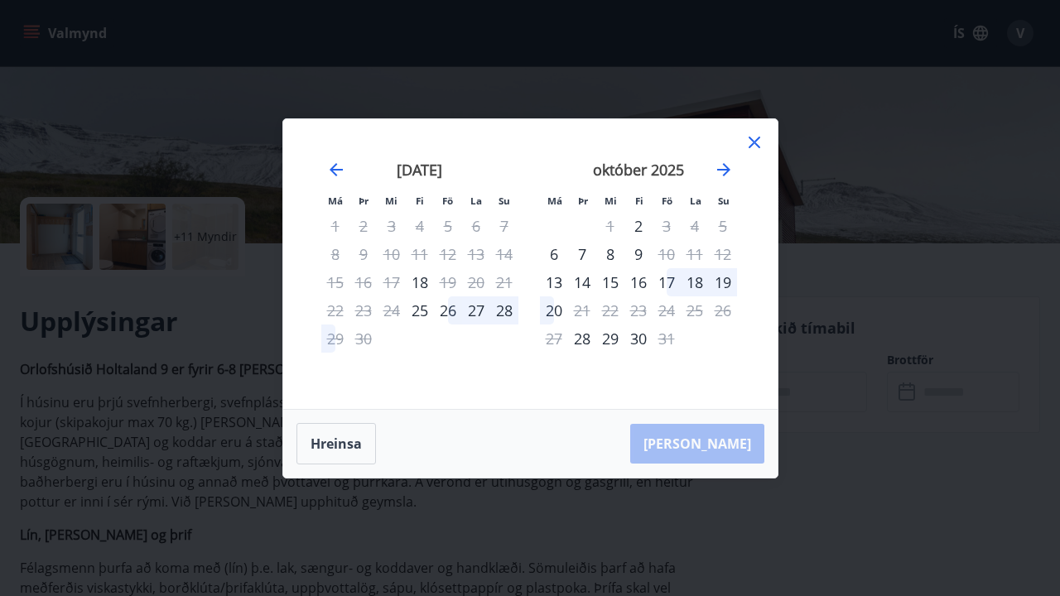
click at [667, 277] on div "17" at bounding box center [667, 282] width 28 height 28
click at [553, 311] on div "20" at bounding box center [554, 310] width 28 height 28
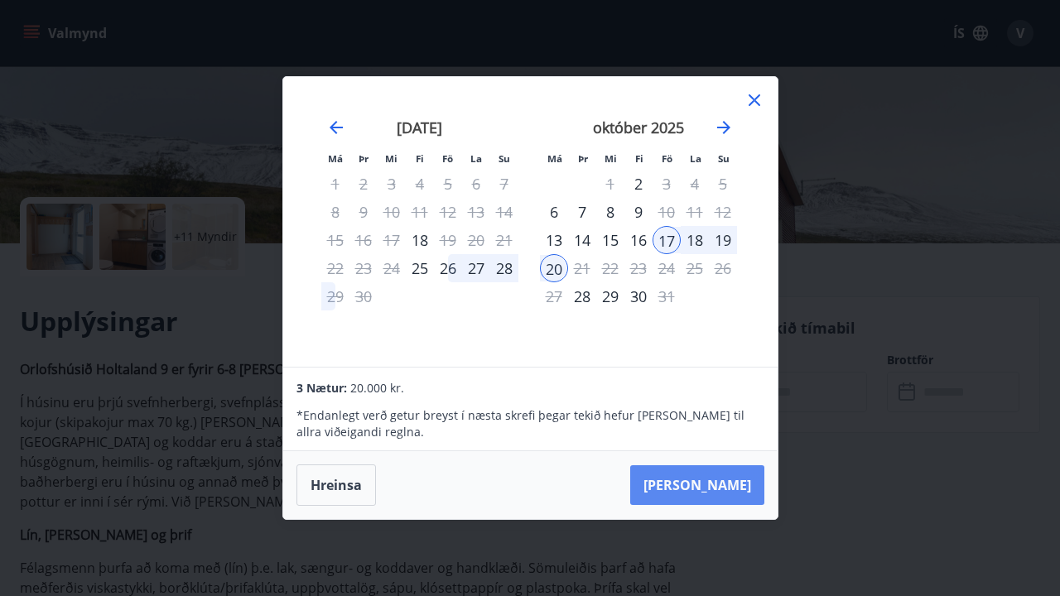
click at [741, 478] on button "Taka Frá" at bounding box center [697, 485] width 134 height 40
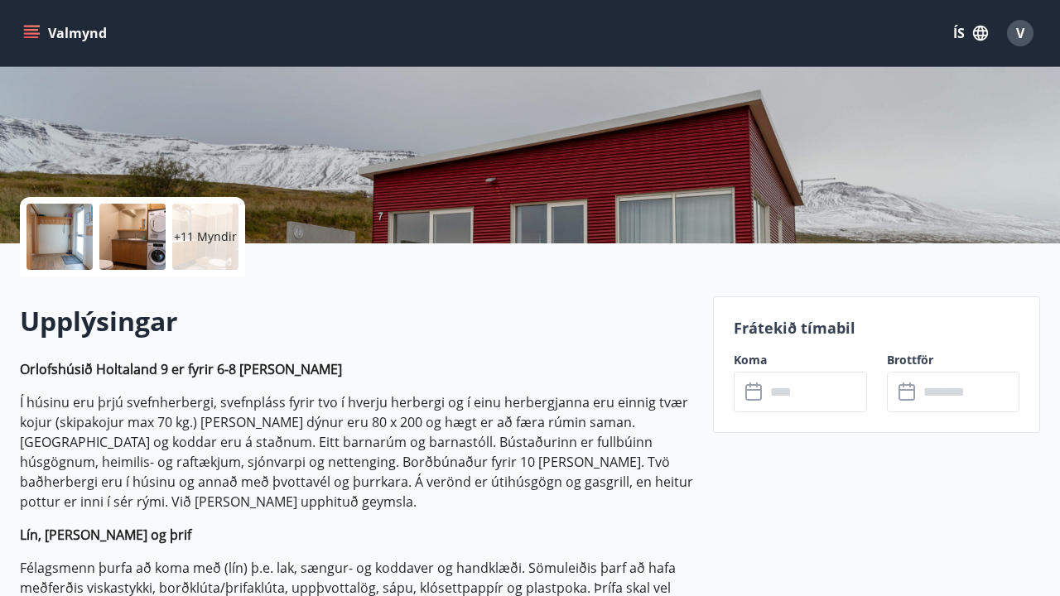
type input "******"
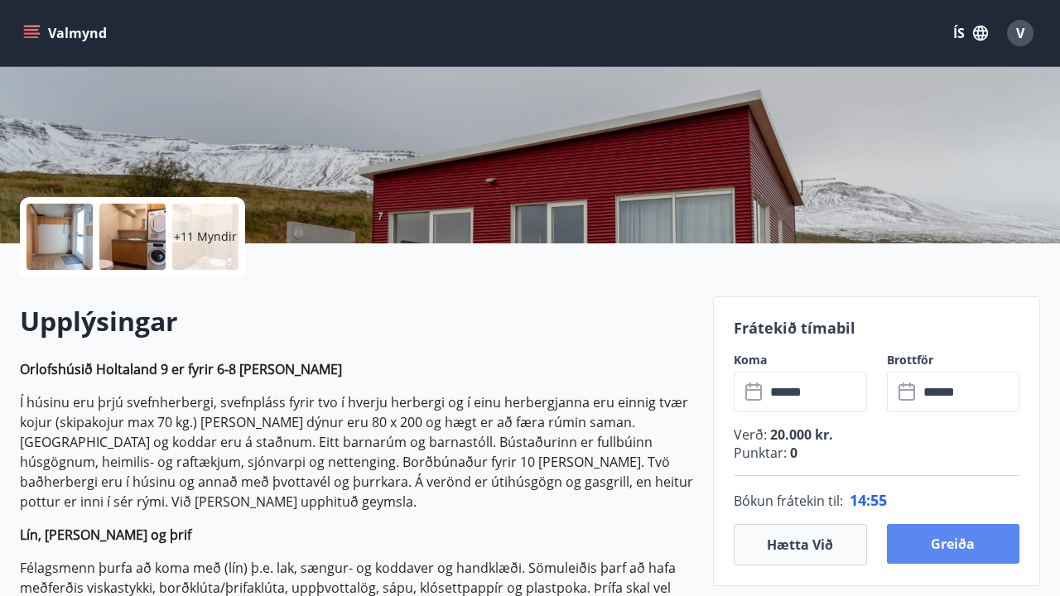
click at [934, 535] on button "Greiða" at bounding box center [953, 544] width 133 height 40
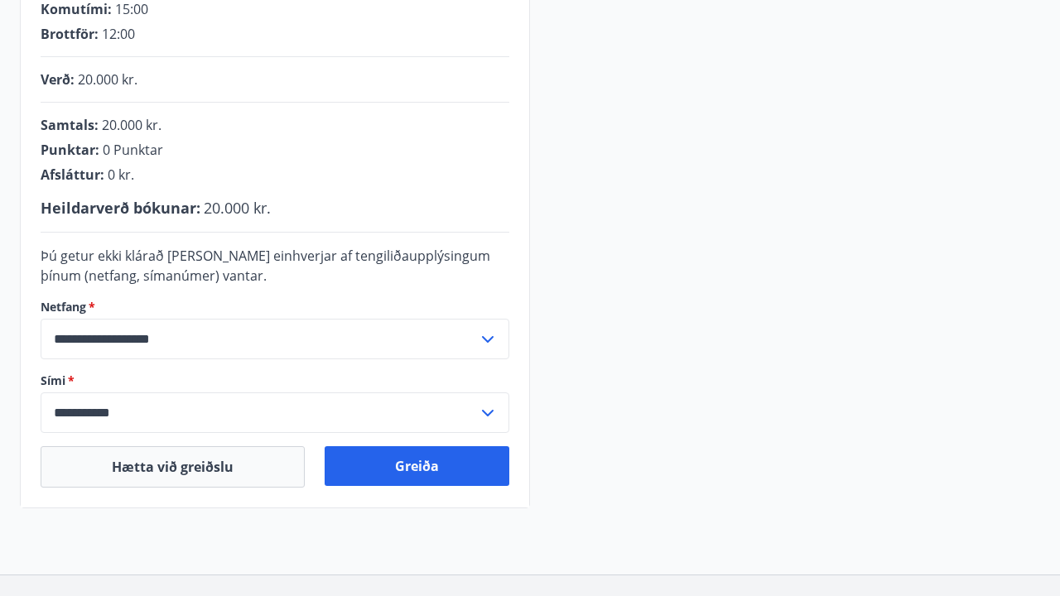
scroll to position [363, 0]
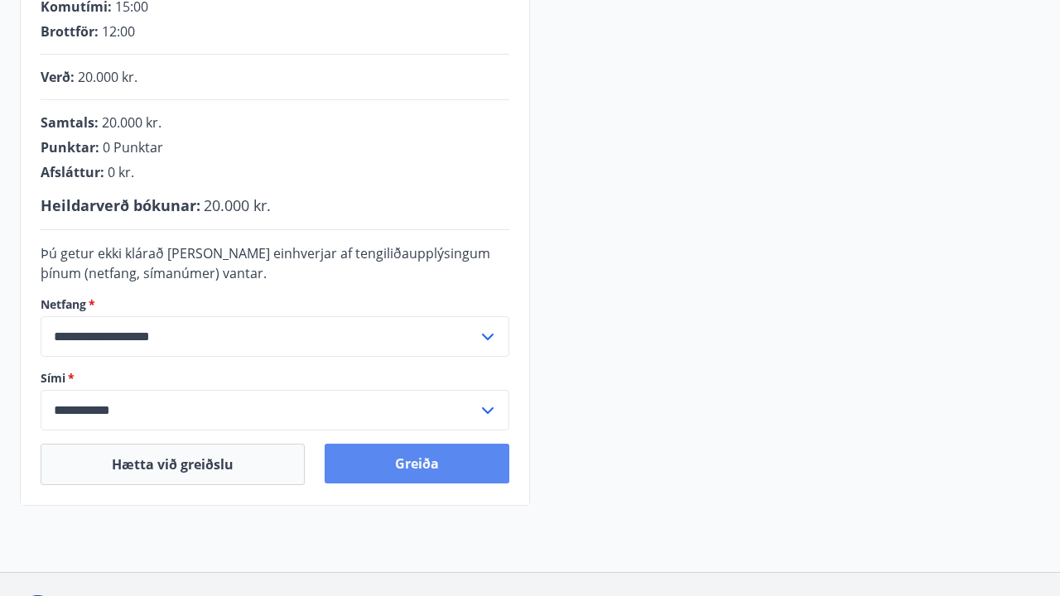
click at [405, 461] on button "Greiða" at bounding box center [417, 464] width 185 height 40
